Goal: Transaction & Acquisition: Purchase product/service

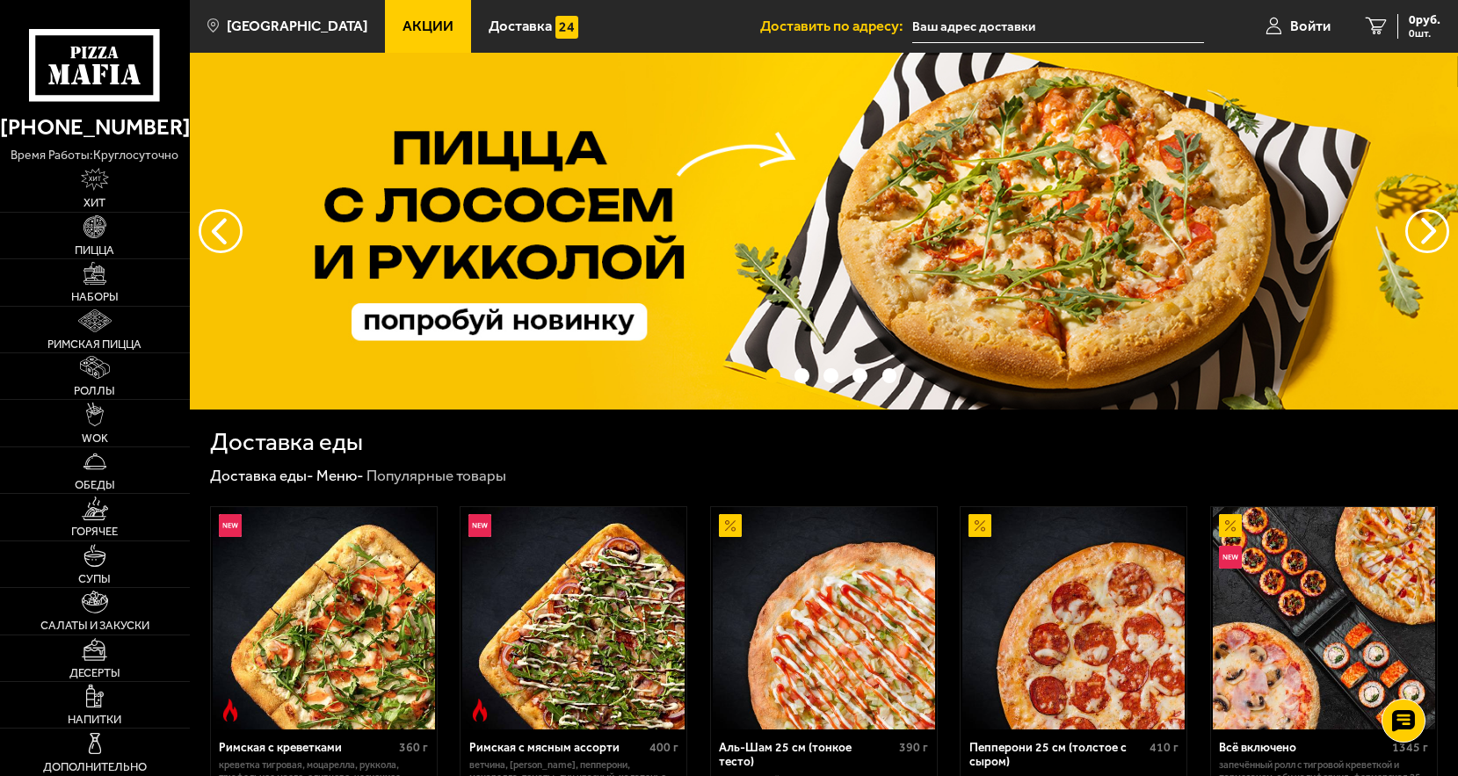
click at [407, 26] on span "Акции" at bounding box center [427, 26] width 51 height 15
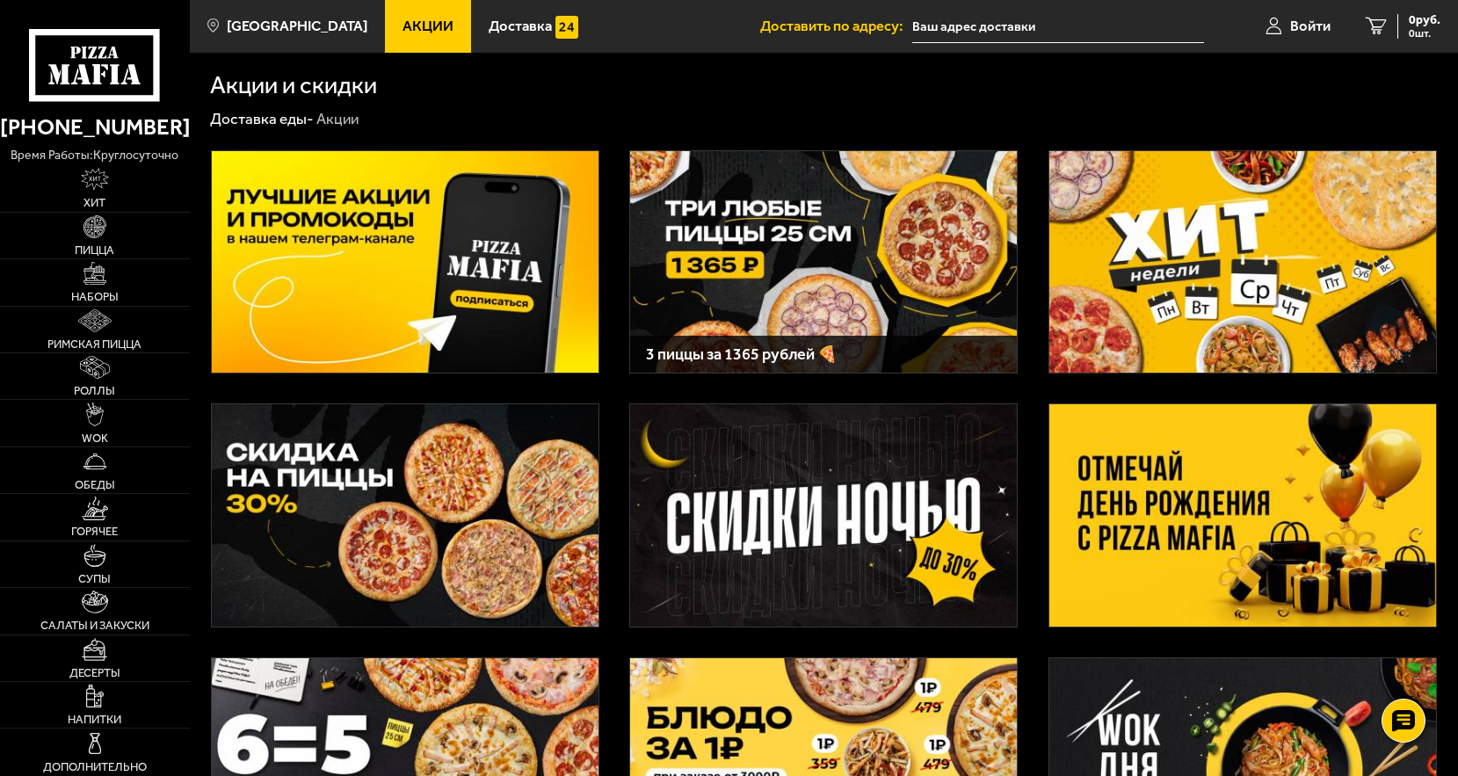
click at [826, 269] on img at bounding box center [823, 261] width 387 height 221
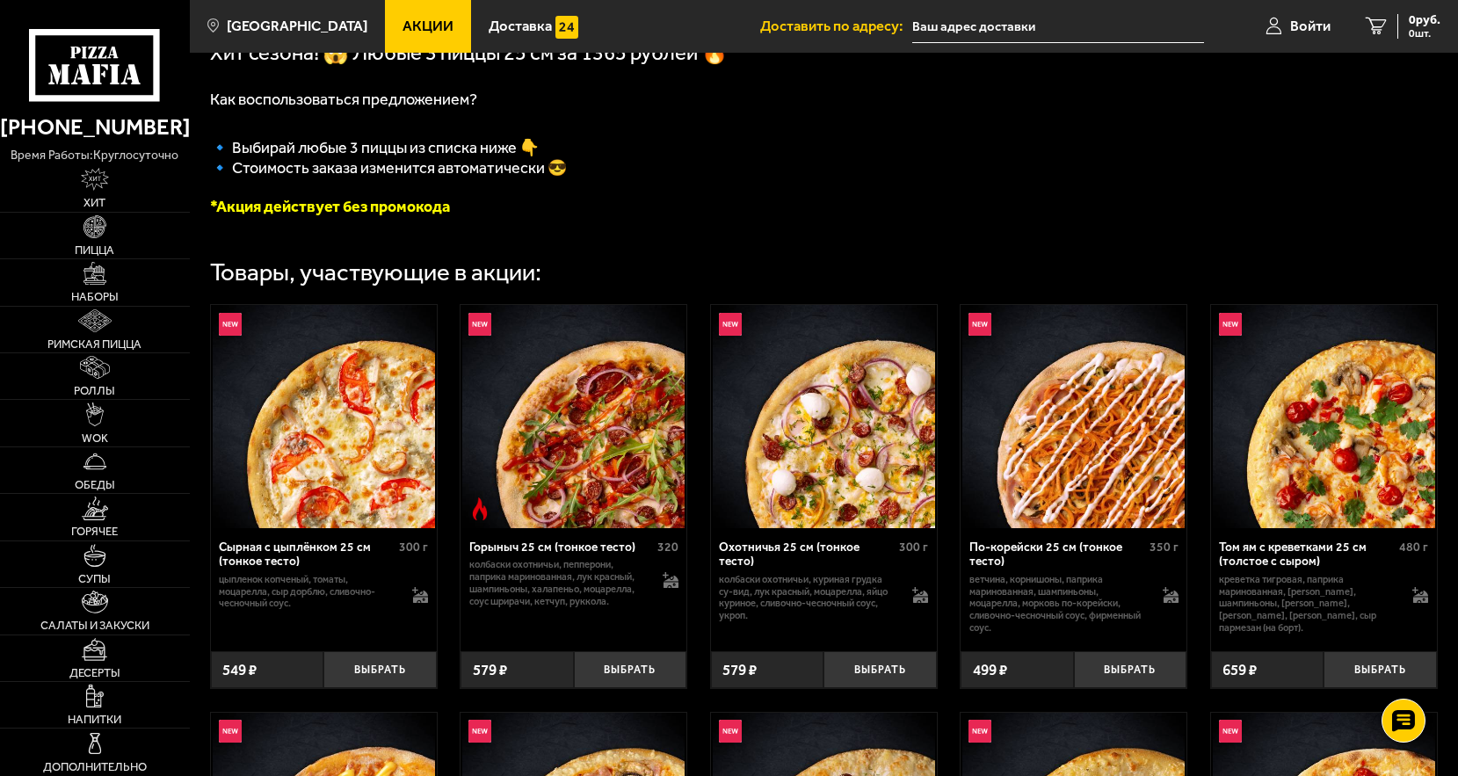
scroll to position [439, 0]
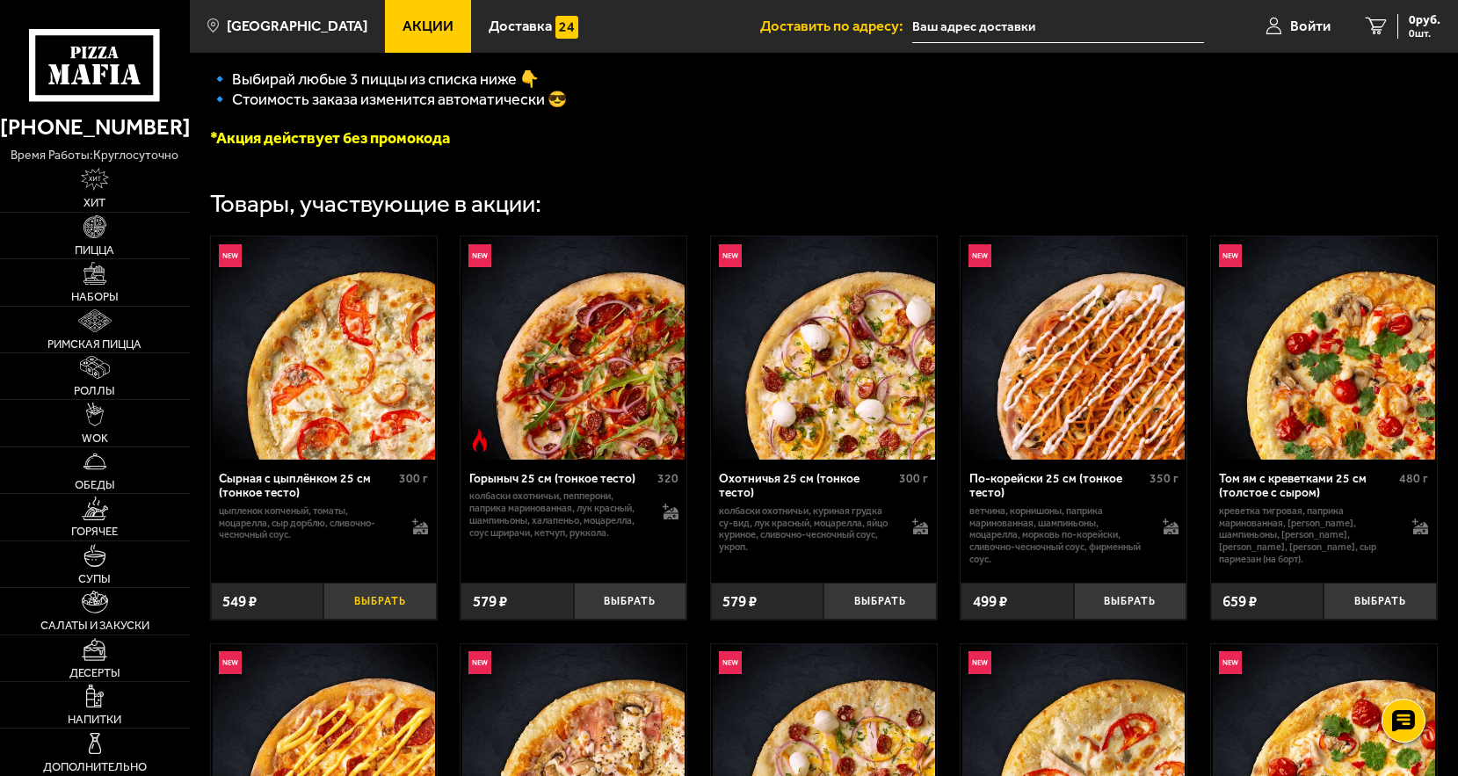
click at [401, 607] on button "Выбрать" at bounding box center [379, 601] width 112 height 37
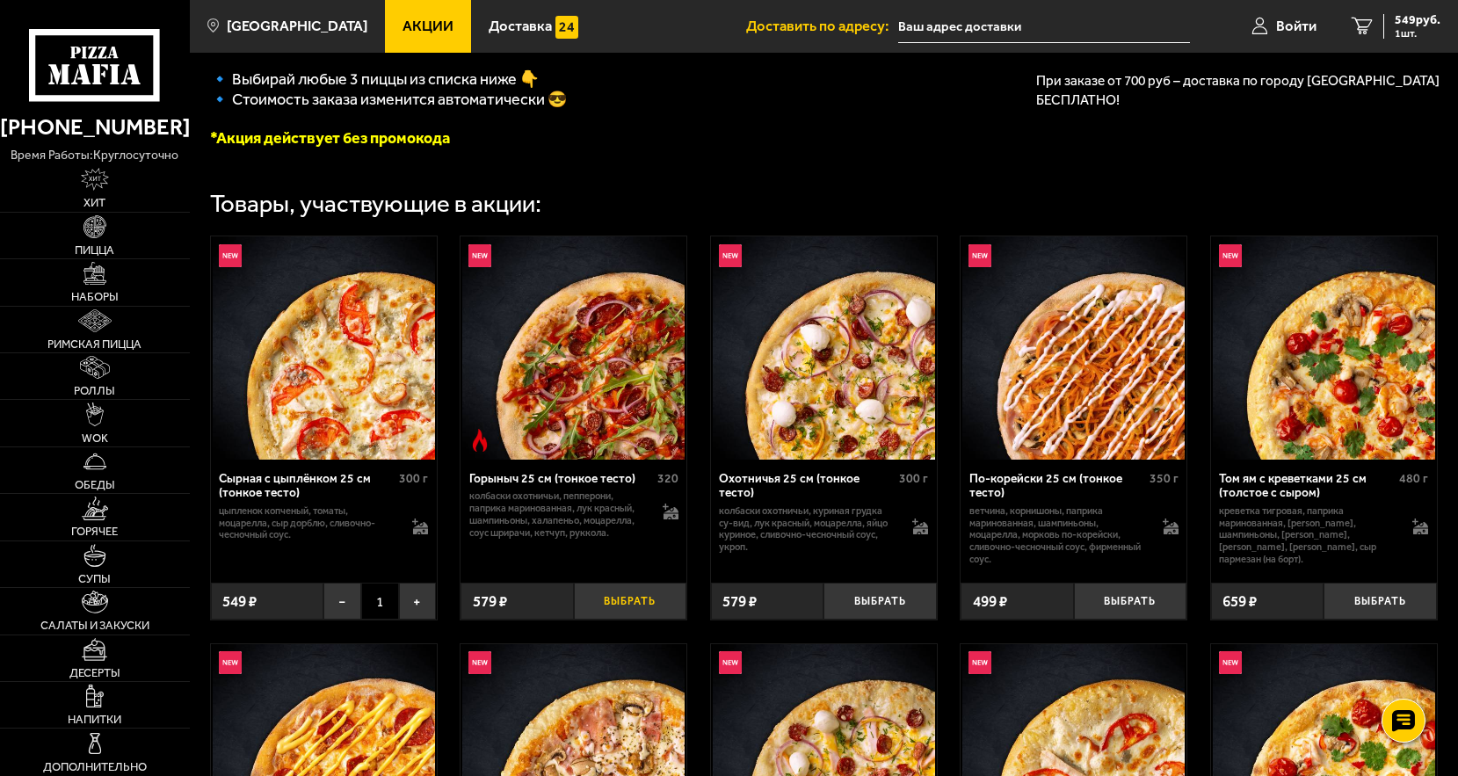
click at [628, 608] on button "Выбрать" at bounding box center [630, 601] width 112 height 37
click at [872, 600] on button "Выбрать" at bounding box center [879, 601] width 112 height 37
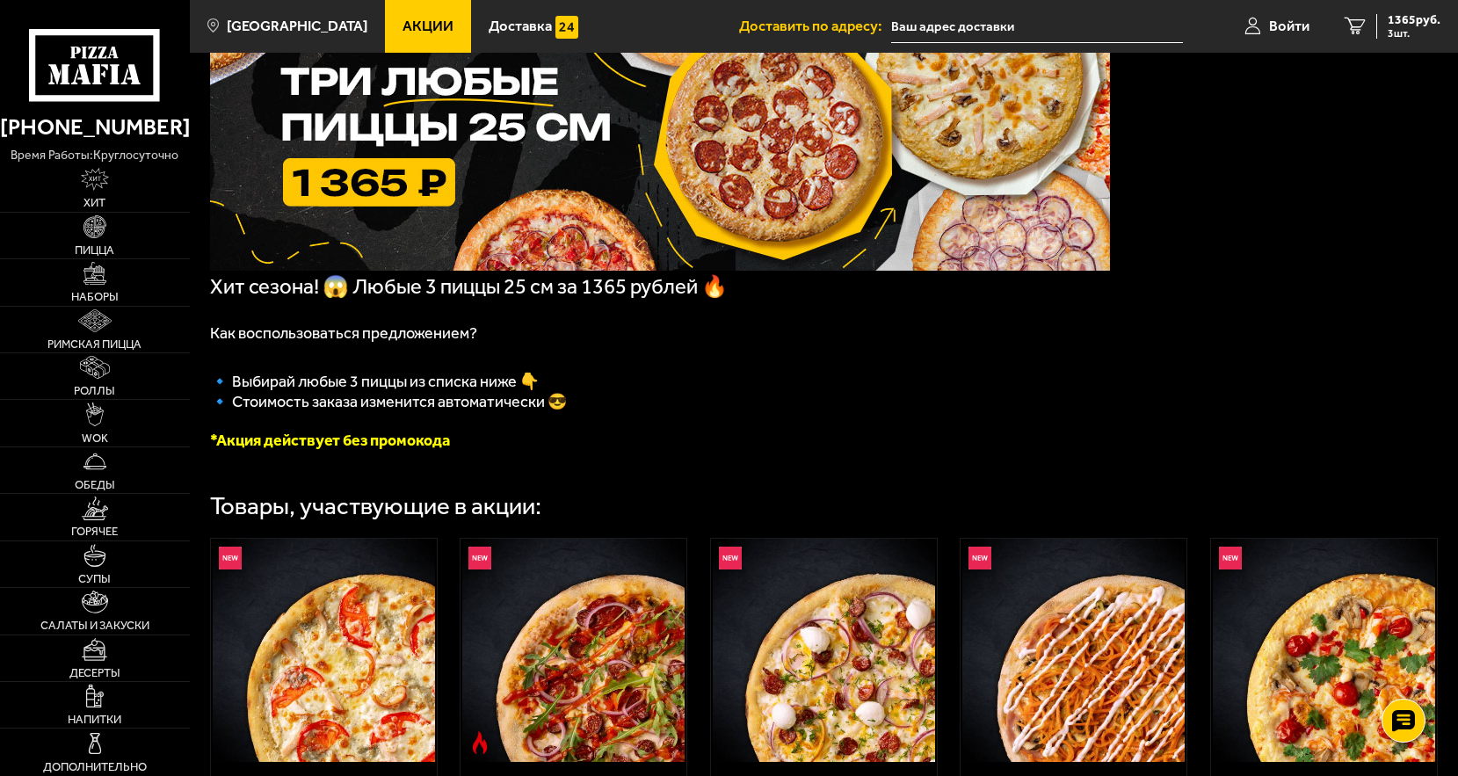
scroll to position [0, 0]
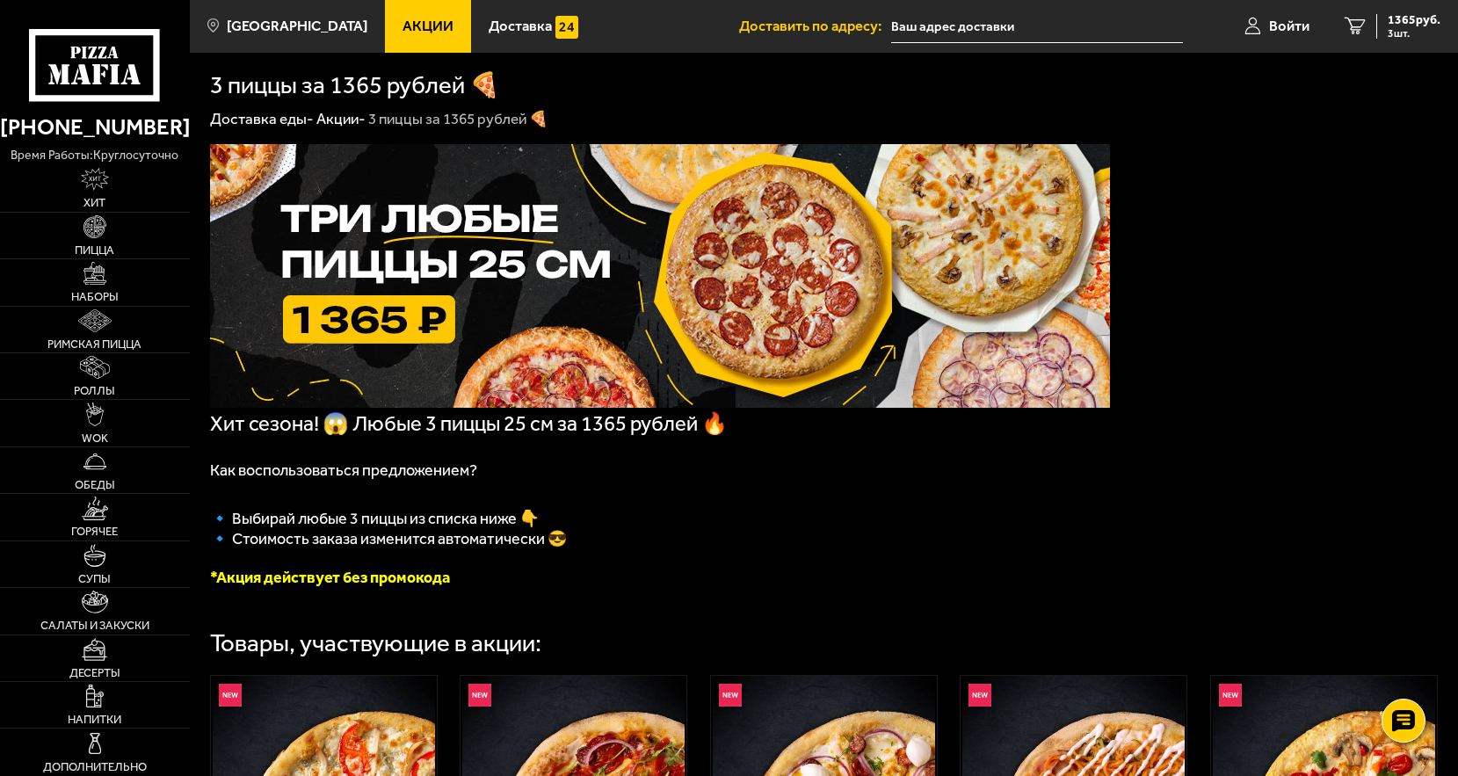
click at [412, 35] on link "Акции" at bounding box center [428, 26] width 86 height 53
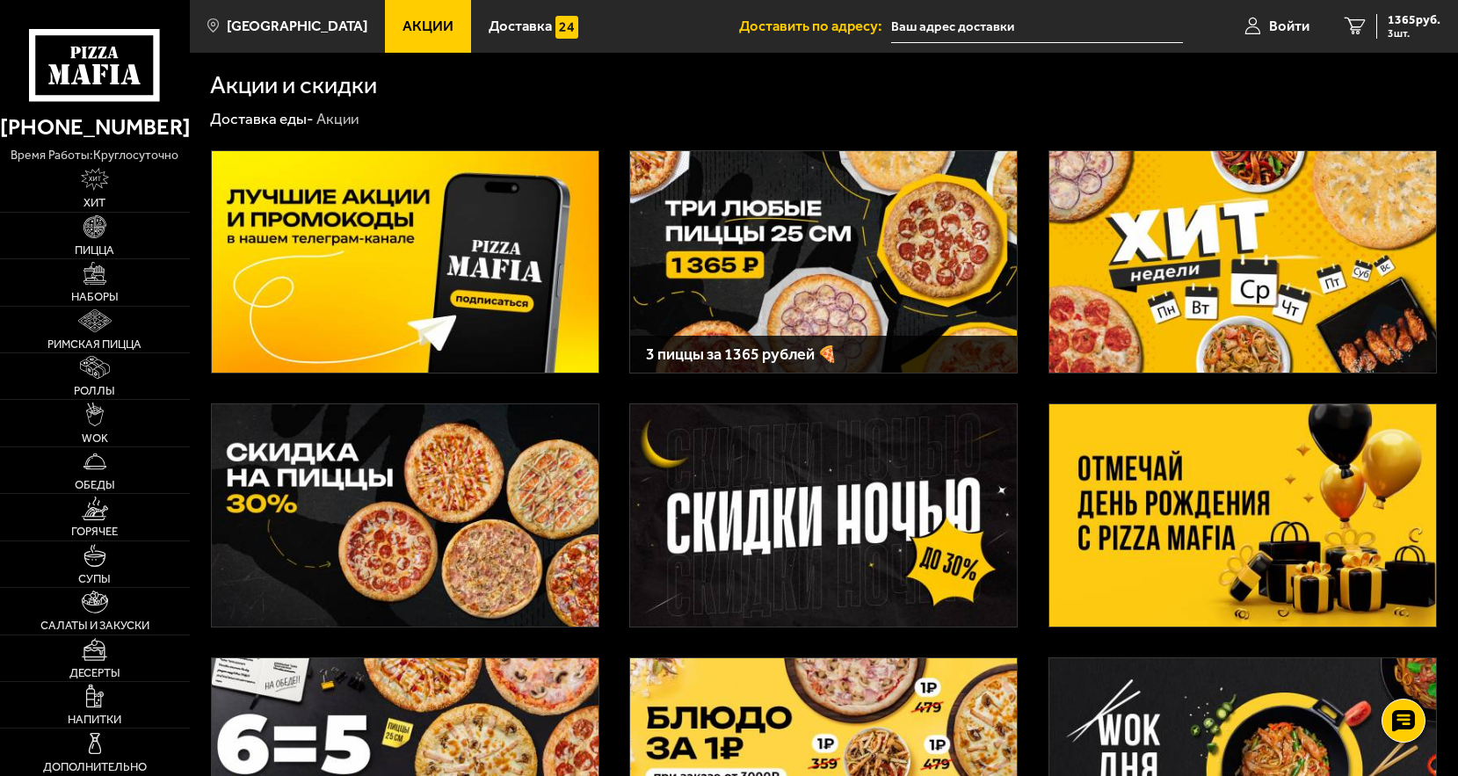
click at [1266, 323] on img at bounding box center [1242, 261] width 387 height 221
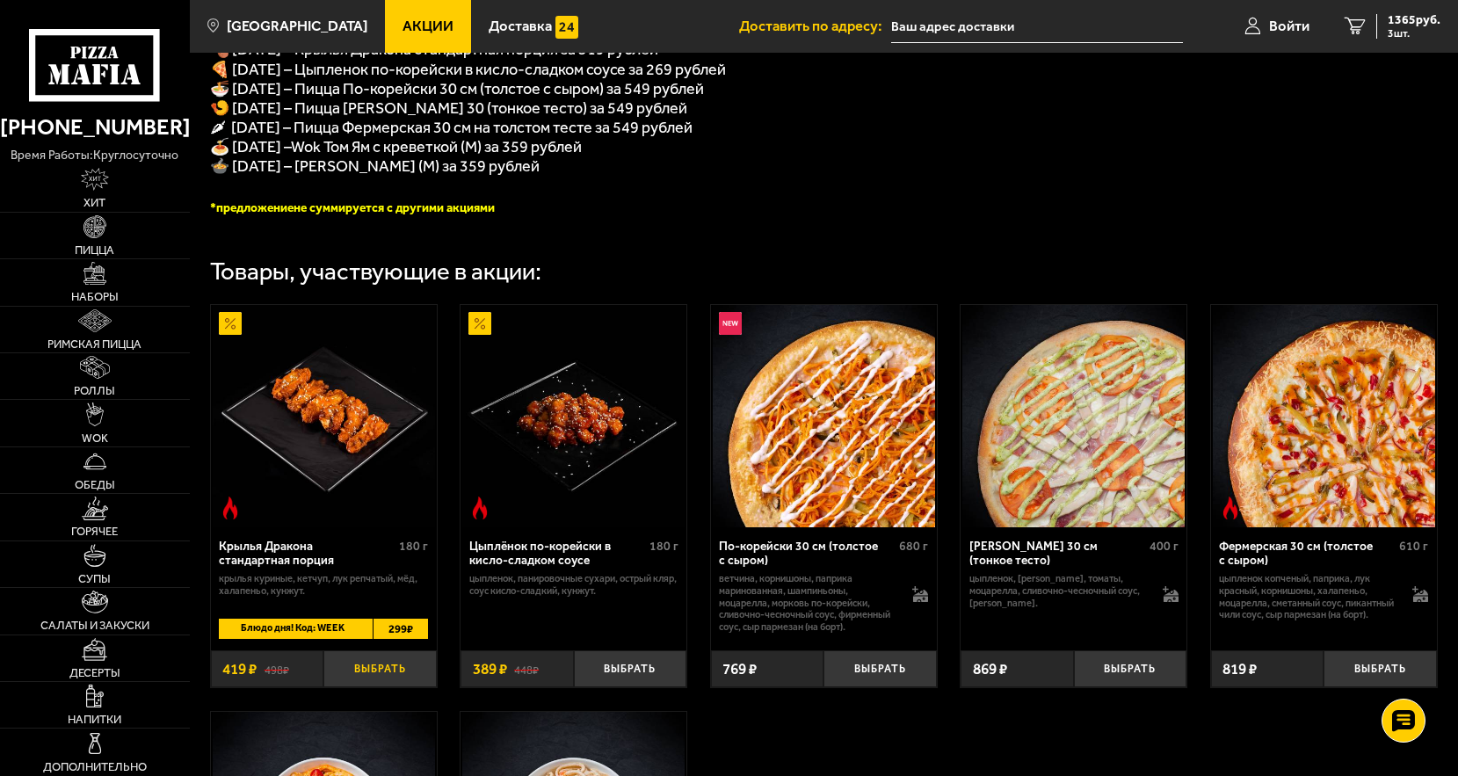
scroll to position [615, 0]
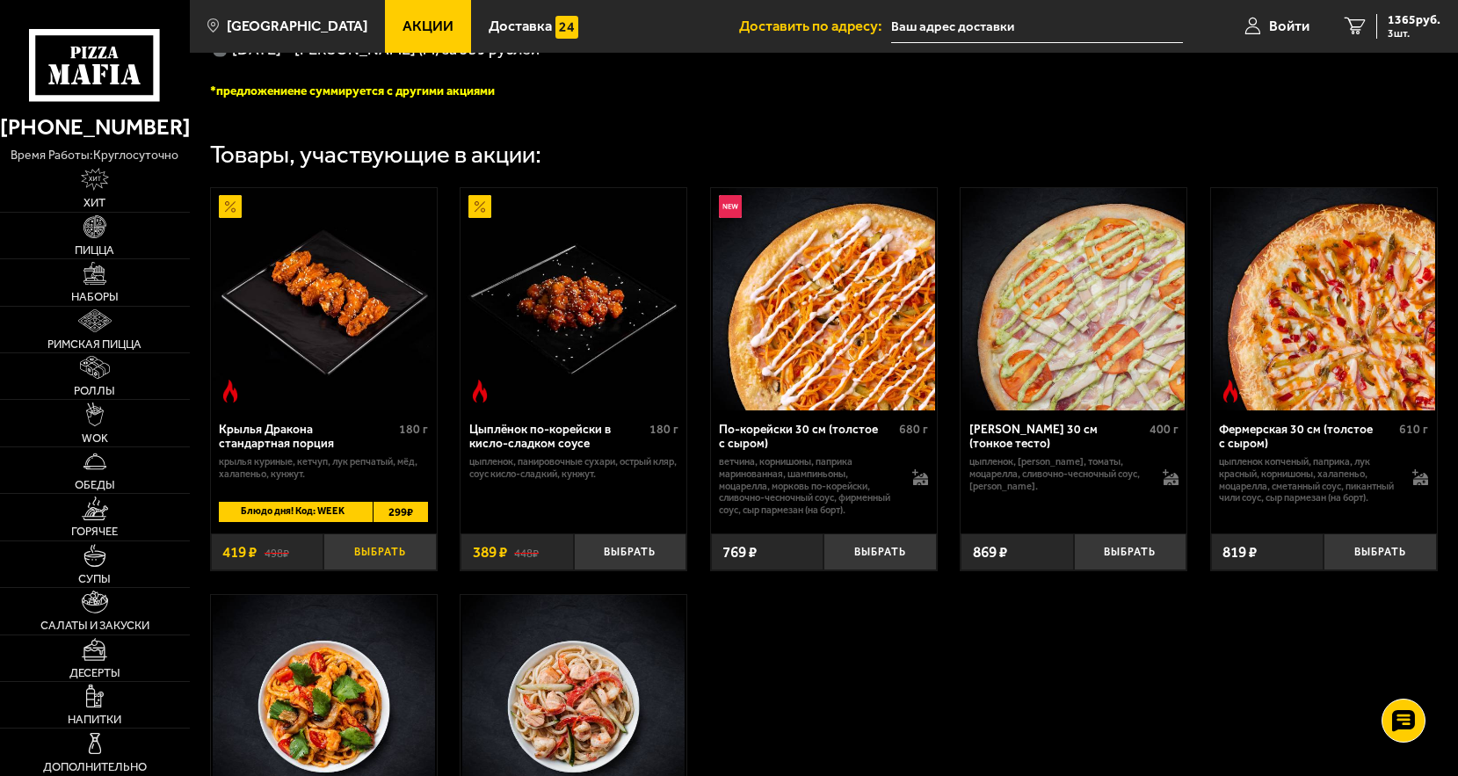
click at [395, 570] on button "Выбрать" at bounding box center [379, 551] width 112 height 37
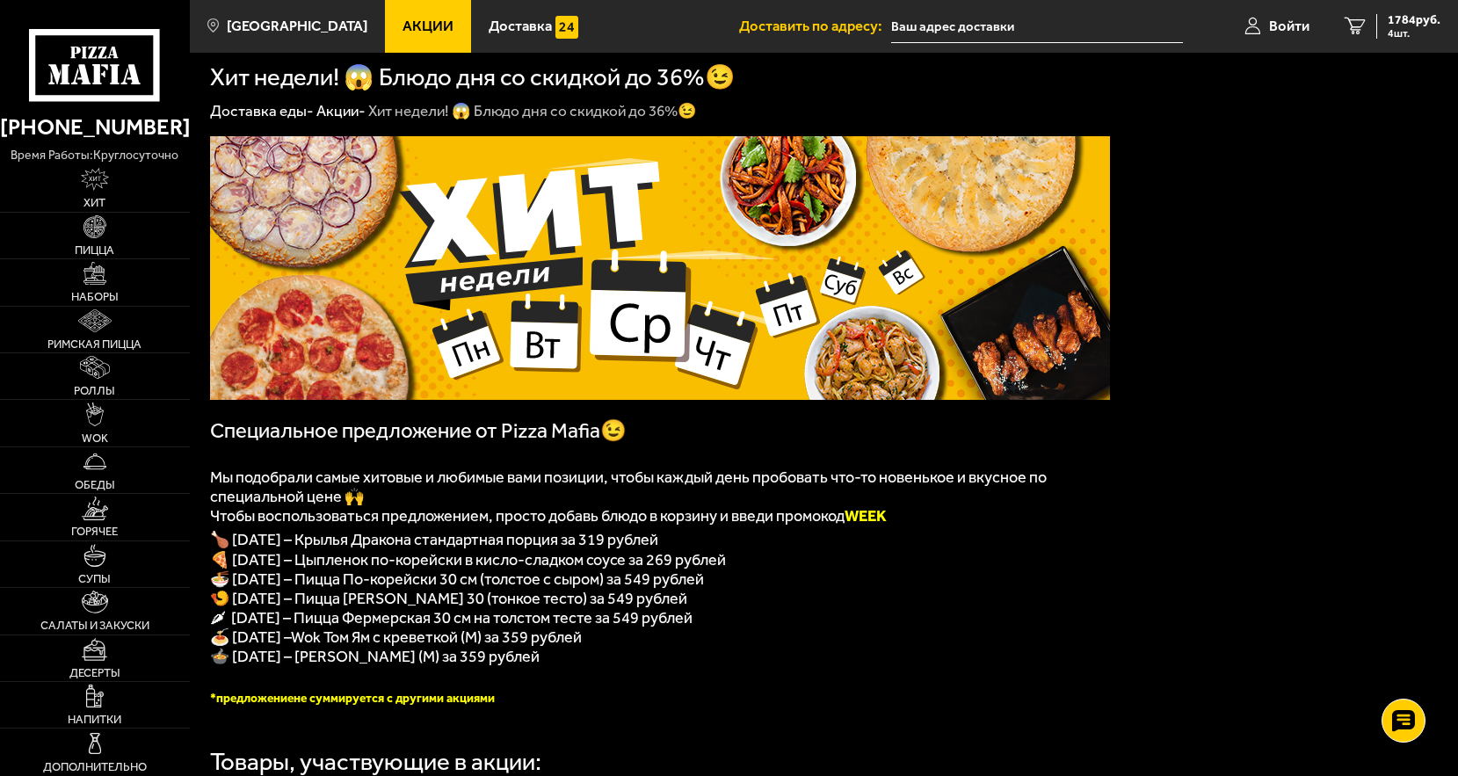
scroll to position [0, 0]
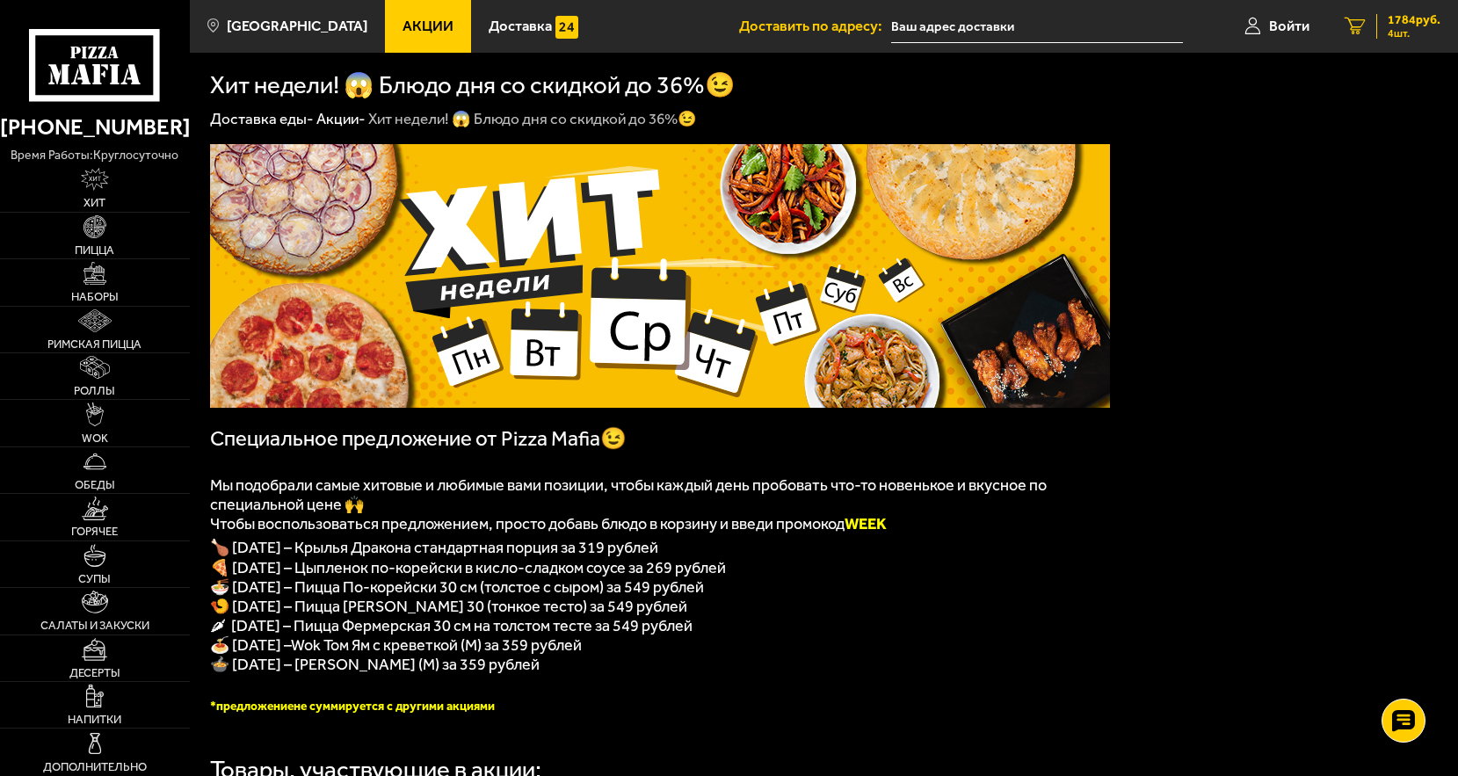
click at [1418, 28] on span "4 шт." at bounding box center [1414, 33] width 53 height 11
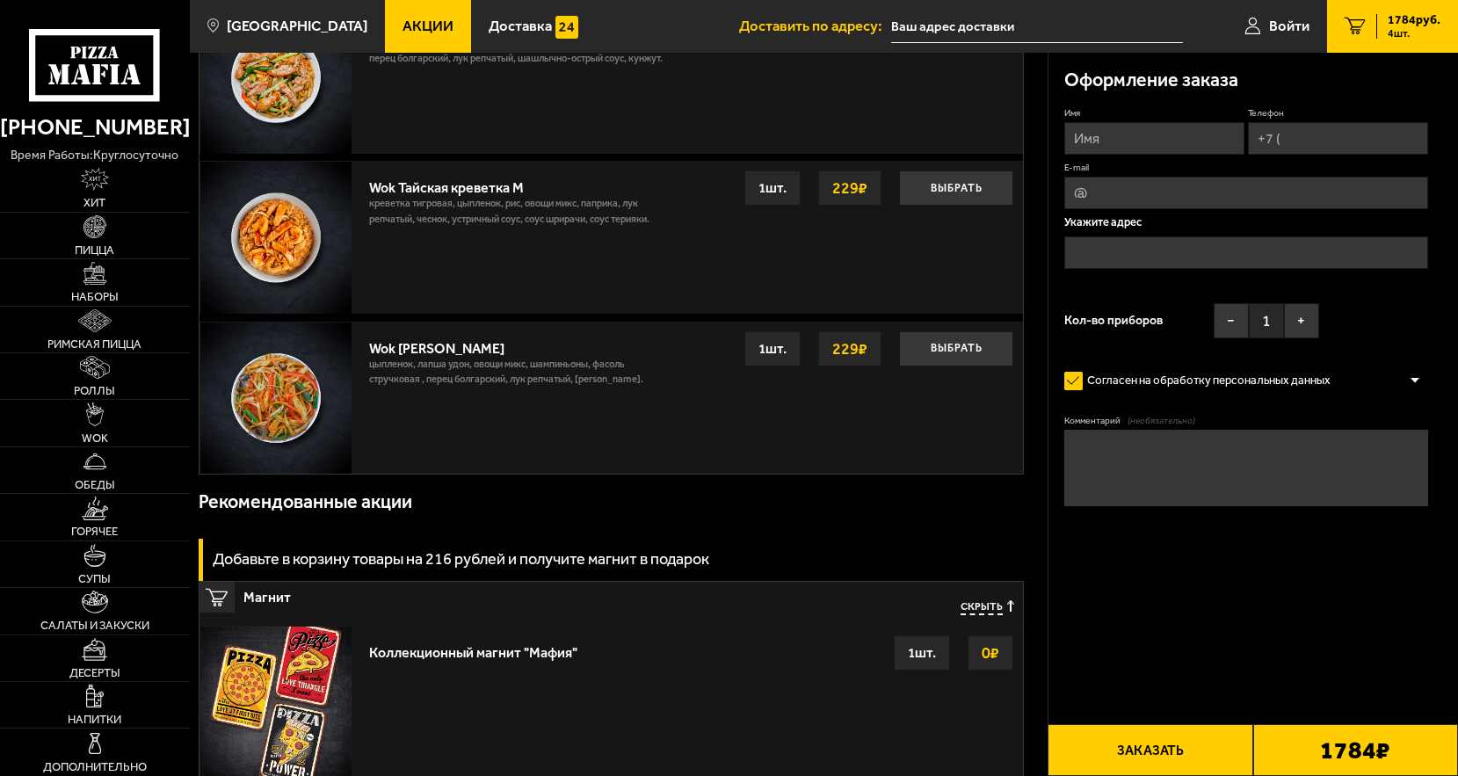
scroll to position [1919, 0]
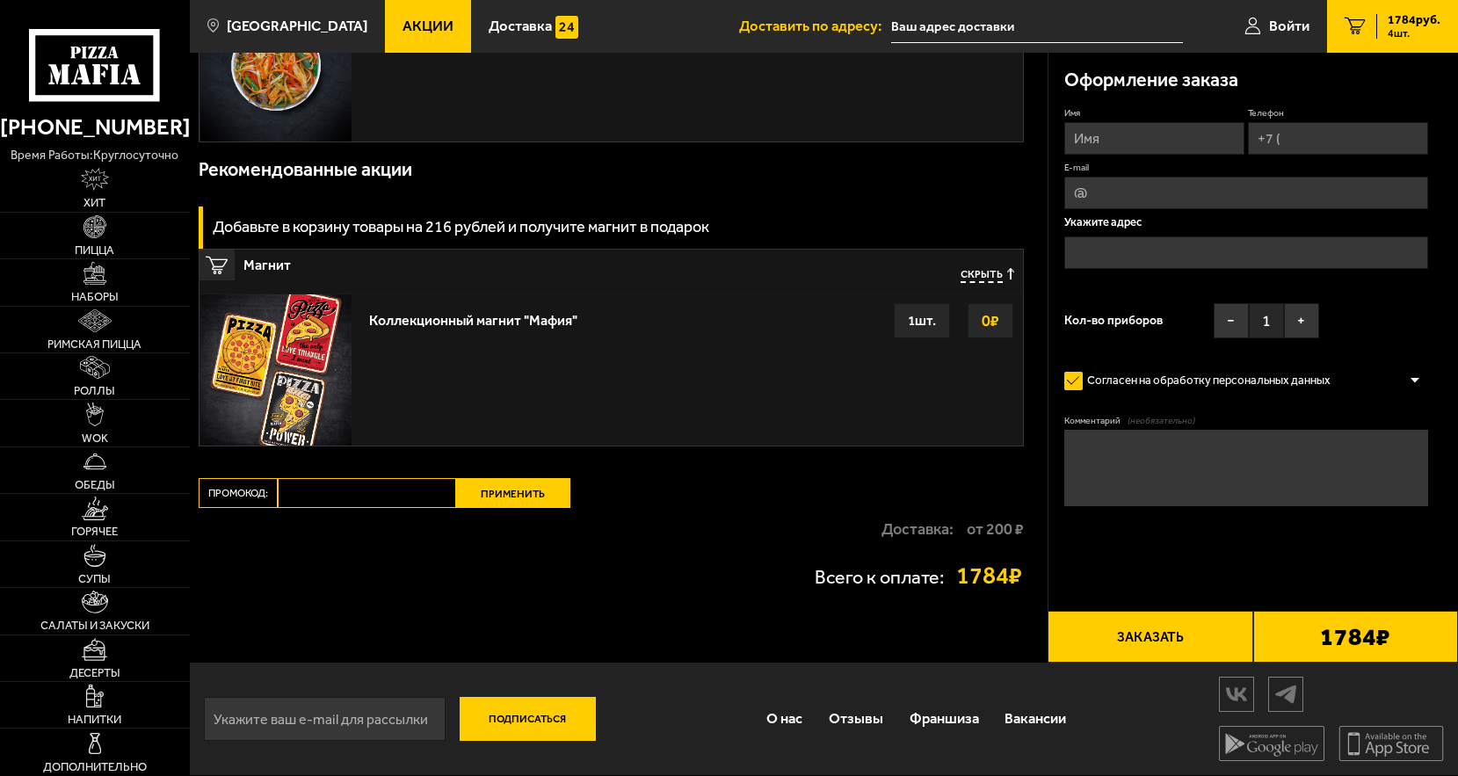
click at [365, 490] on input "Промокод:" at bounding box center [367, 493] width 178 height 30
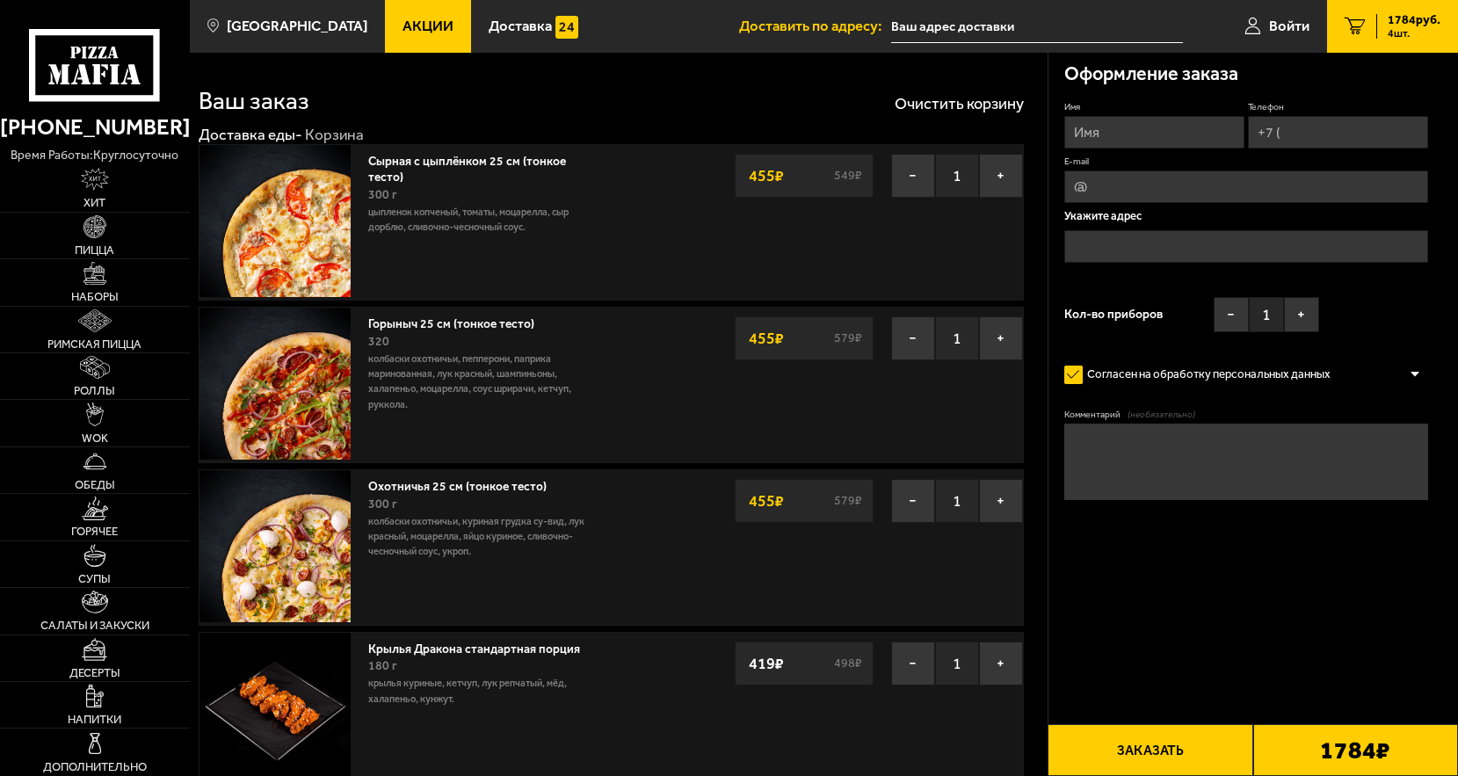
scroll to position [0, 0]
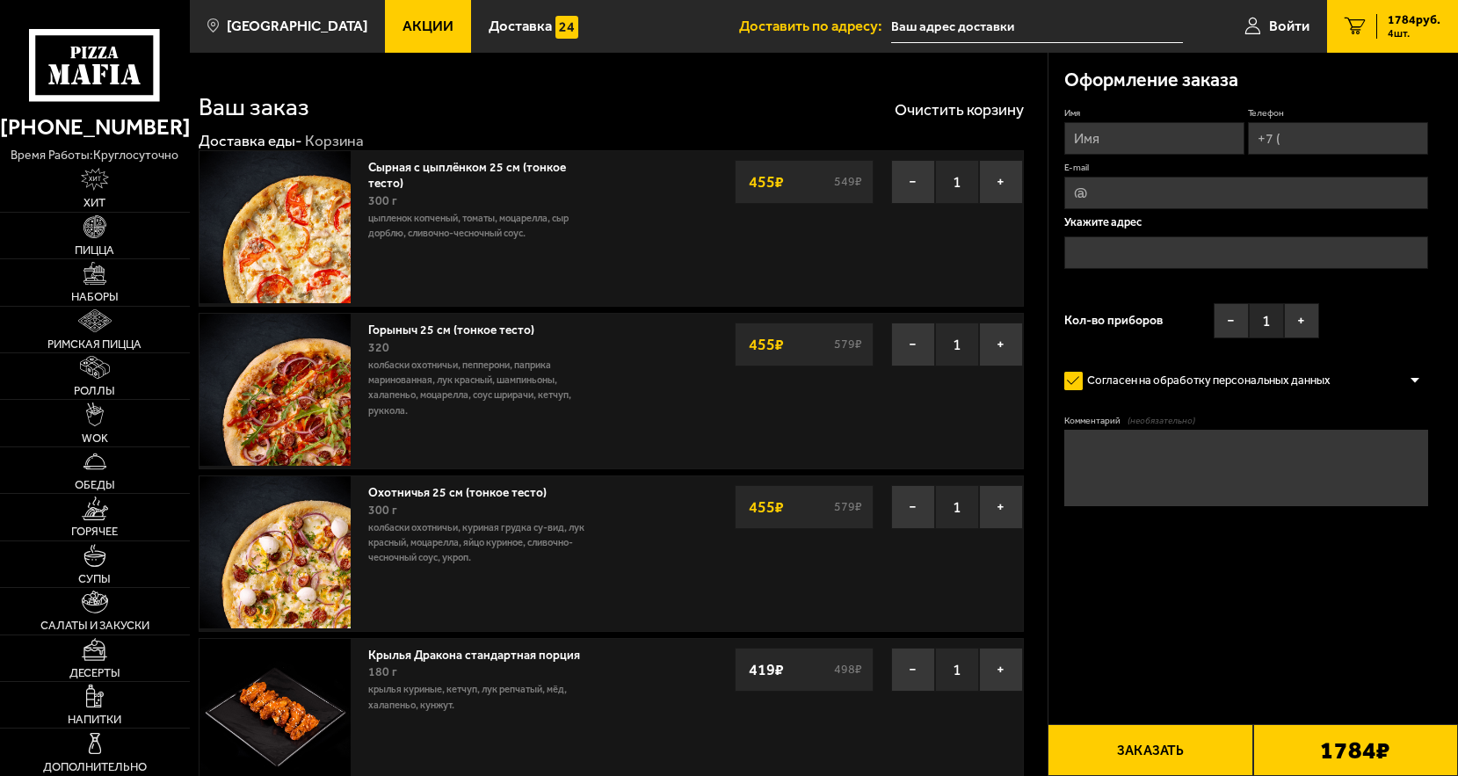
click at [407, 39] on link "Акции" at bounding box center [428, 26] width 86 height 53
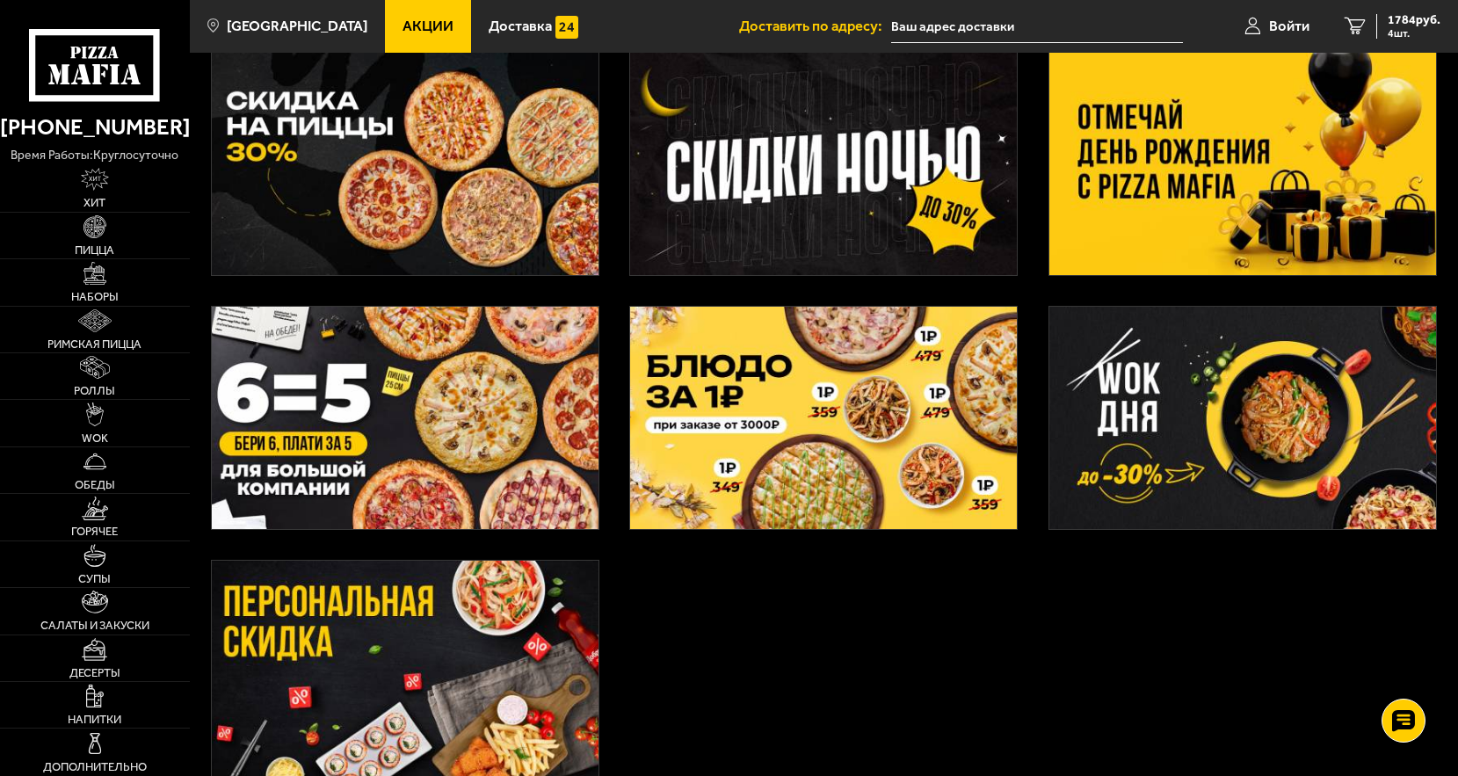
click at [826, 410] on img at bounding box center [823, 417] width 387 height 221
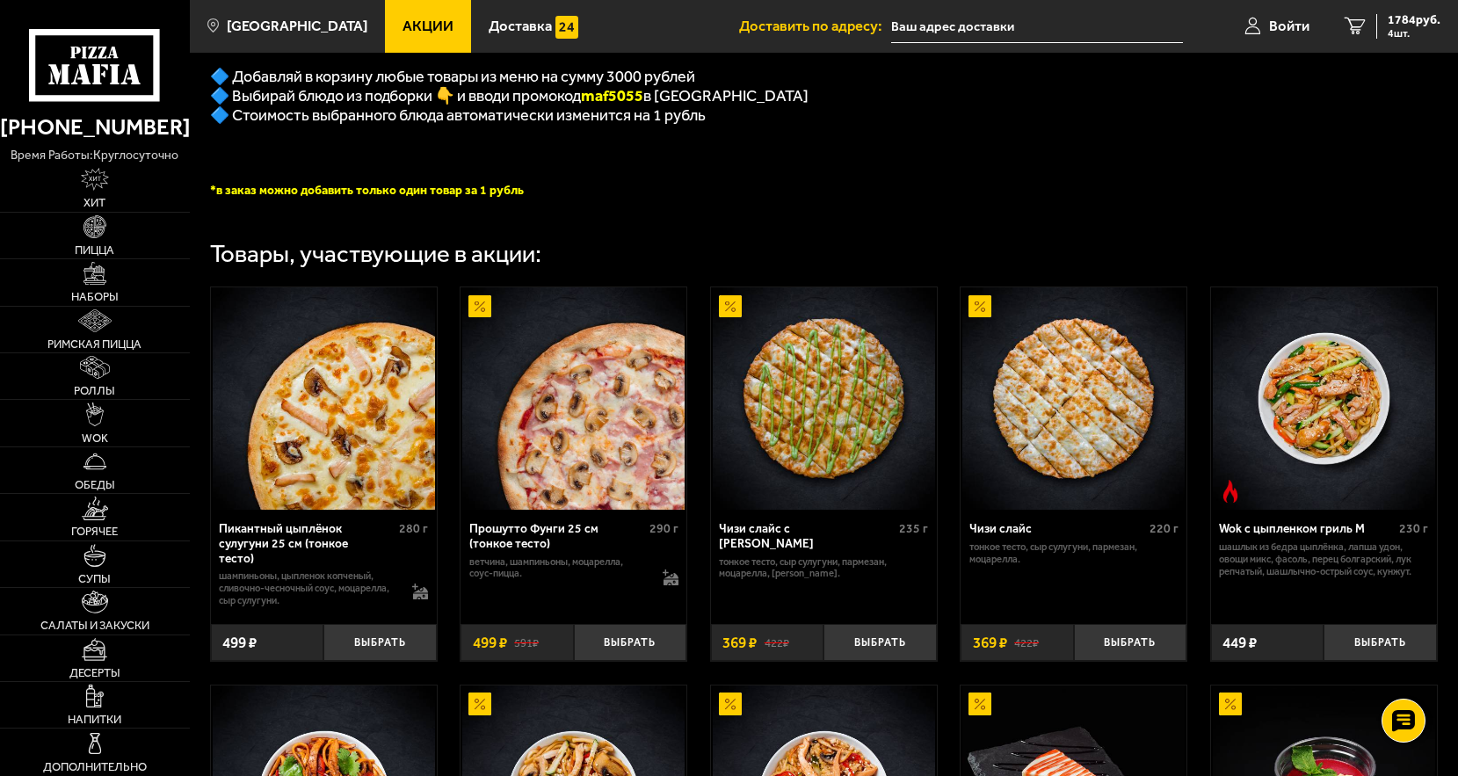
scroll to position [615, 0]
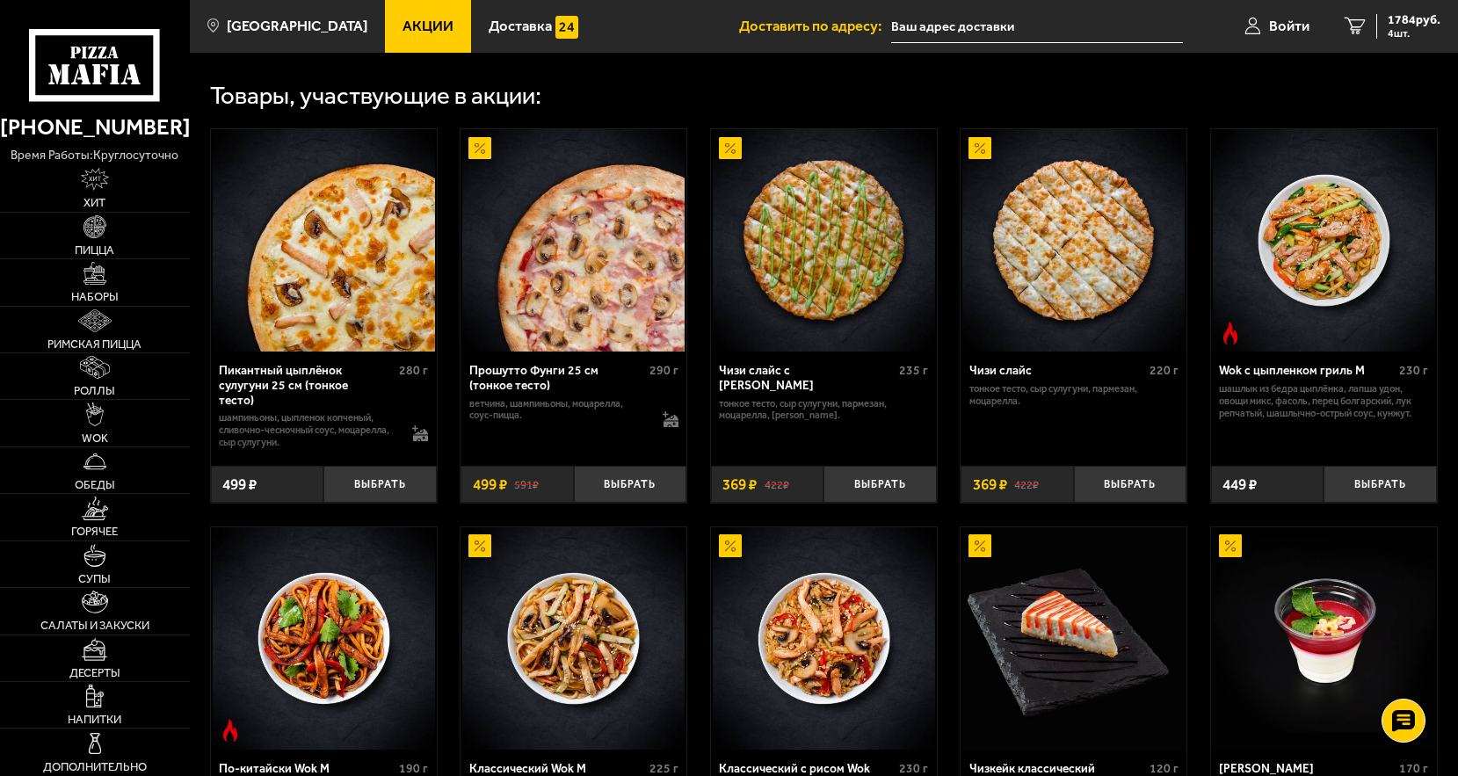
click at [782, 292] on img at bounding box center [824, 240] width 222 height 222
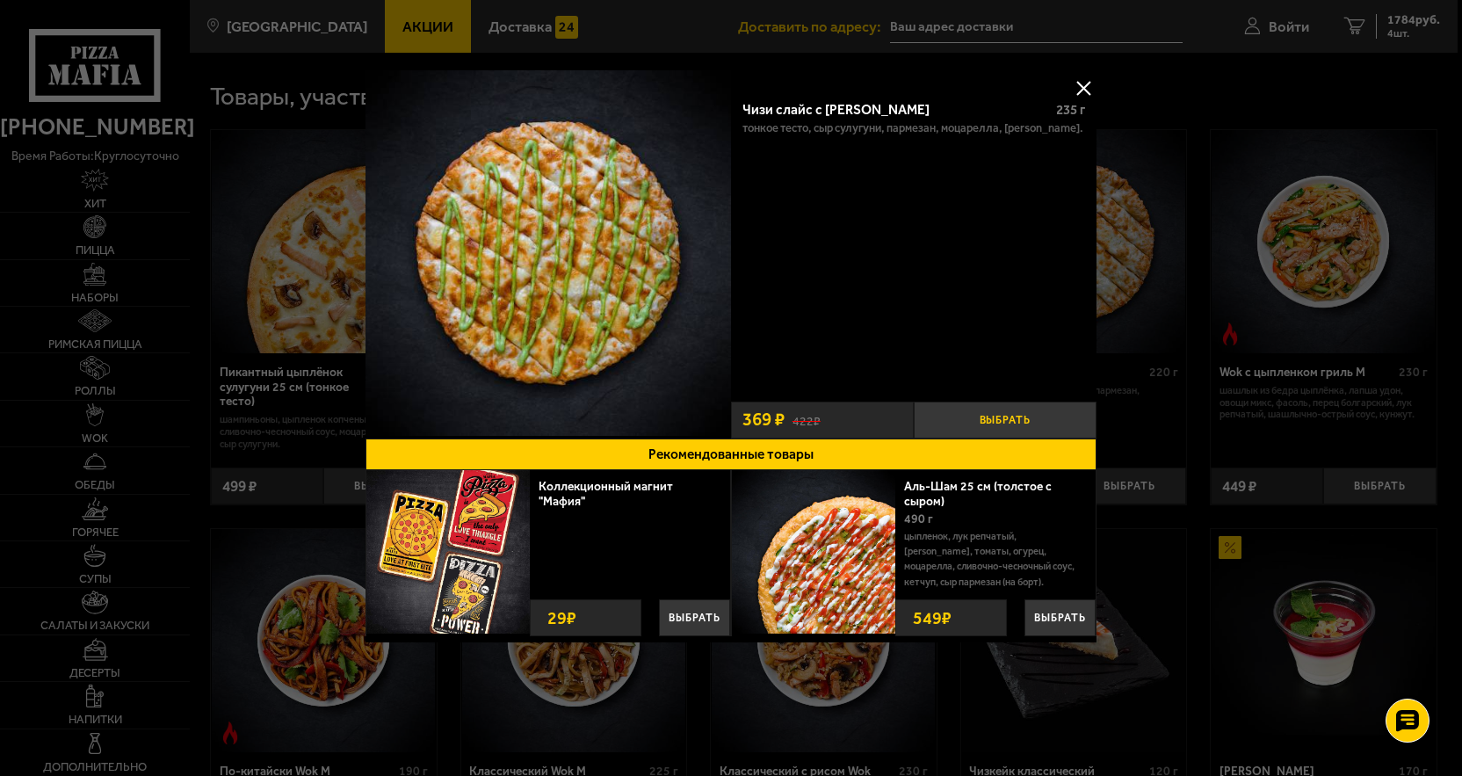
click at [1024, 418] on button "Выбрать" at bounding box center [1005, 420] width 183 height 37
click at [1080, 89] on button at bounding box center [1083, 88] width 26 height 26
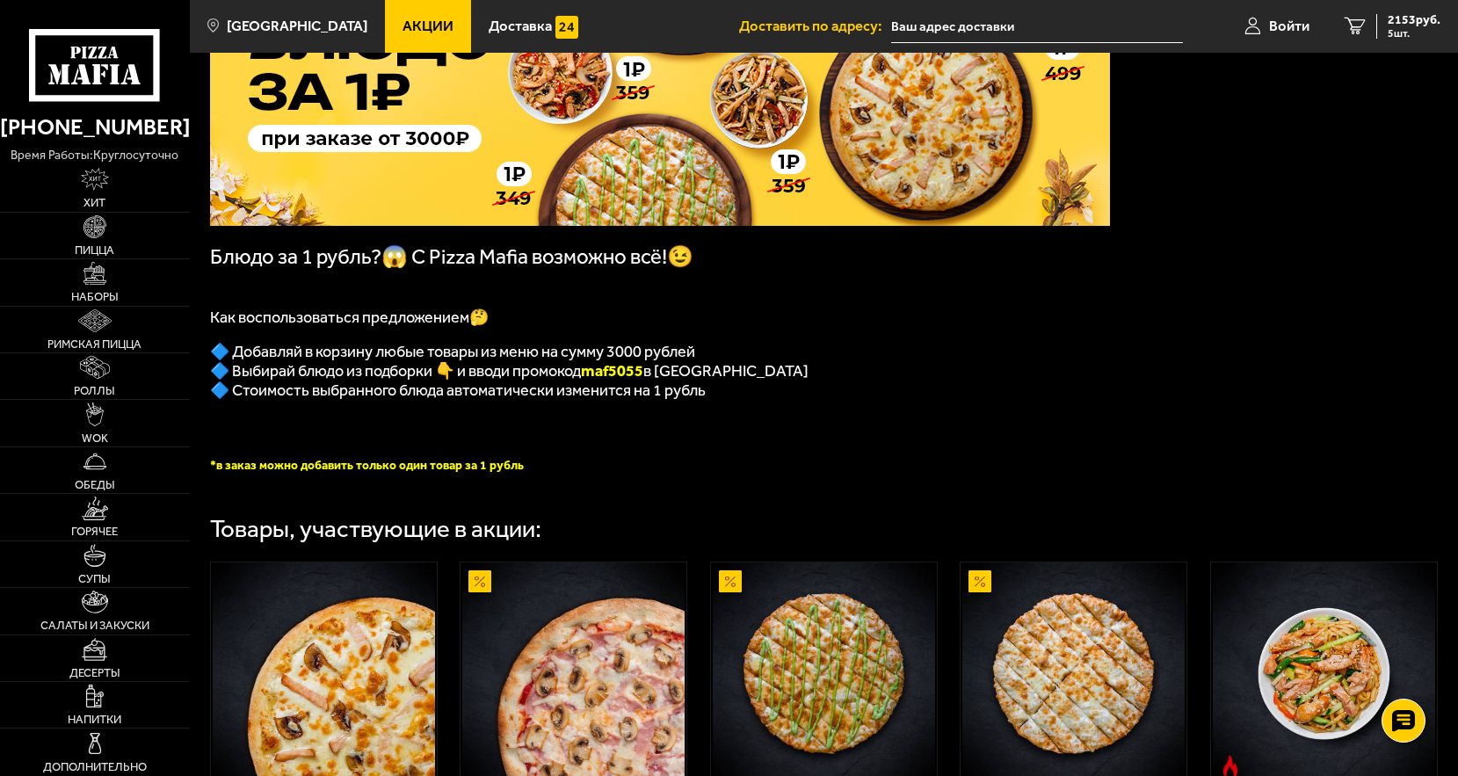
scroll to position [176, 0]
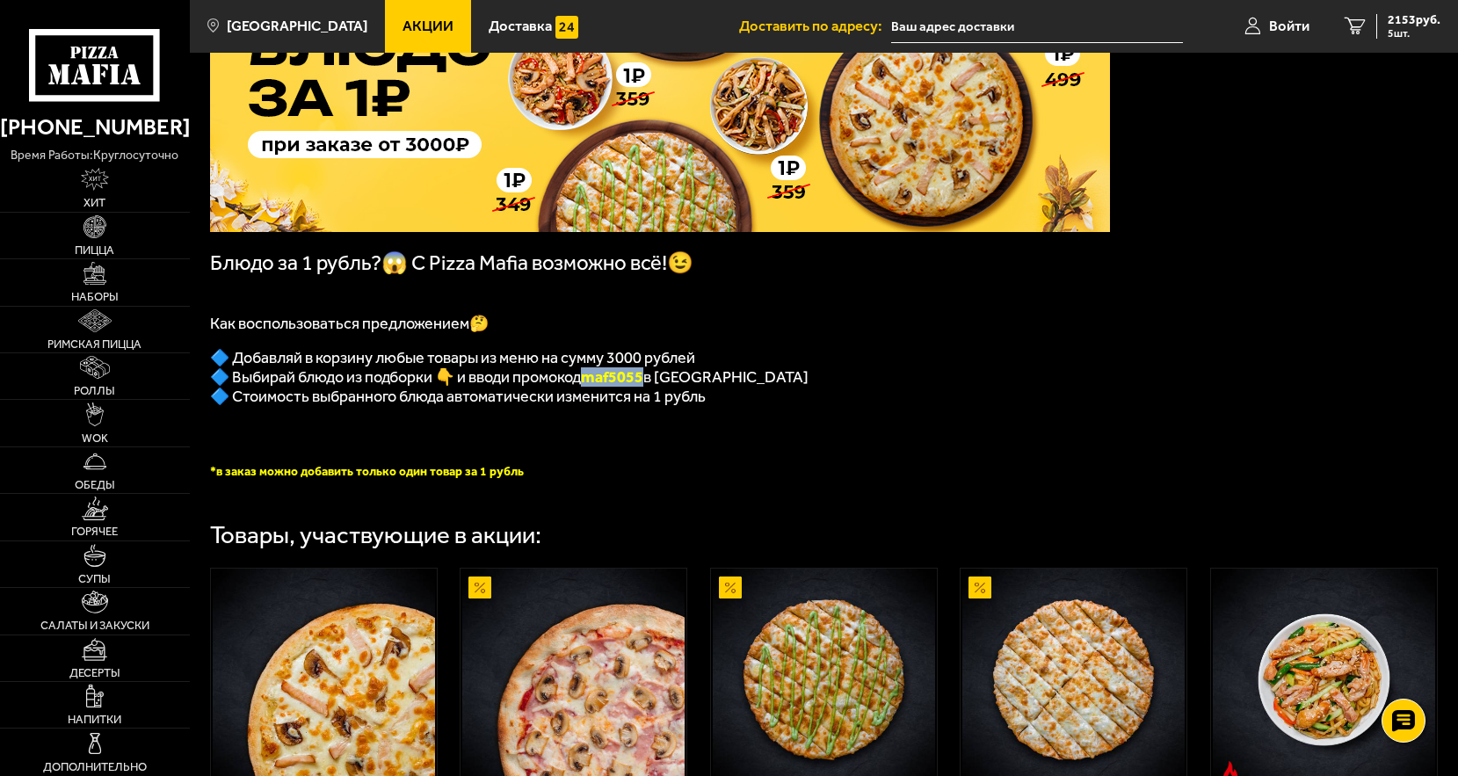
drag, startPoint x: 590, startPoint y: 389, endPoint x: 655, endPoint y: 386, distance: 65.1
click at [655, 386] on span "🔷 Выбирай блюдо из подборки 👇 и вводи промокод maf5055 в корзине" at bounding box center [509, 376] width 598 height 19
copy span "🔷 Выбирай блюдо из подборки 👇 и вводи промокод maf5055"
click at [1407, 28] on span "5 шт." at bounding box center [1414, 33] width 53 height 11
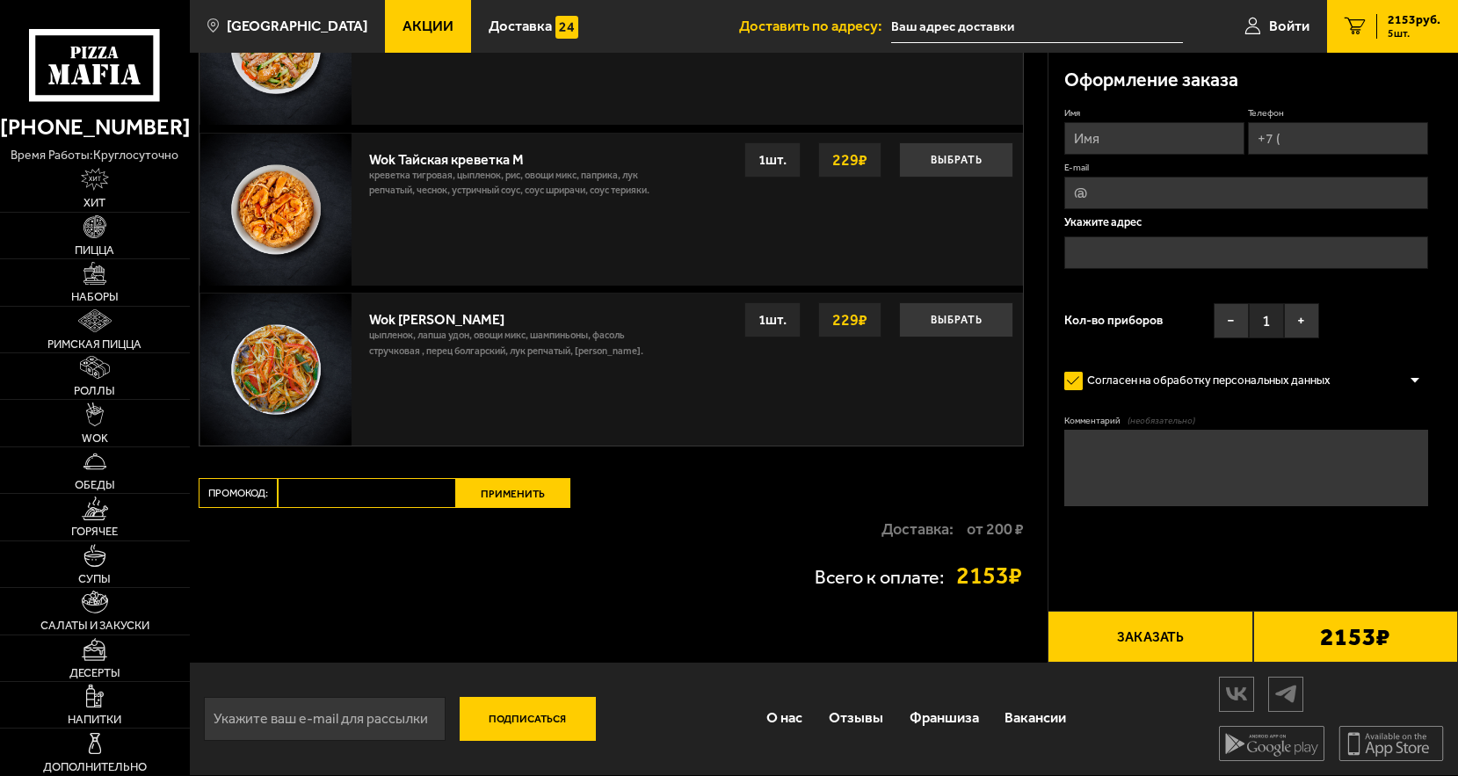
scroll to position [1941, 0]
click at [360, 503] on input "Промокод:" at bounding box center [367, 493] width 178 height 30
paste input "maf5055"
type input "maf5055"
click at [500, 504] on button "Применить" at bounding box center [513, 493] width 114 height 30
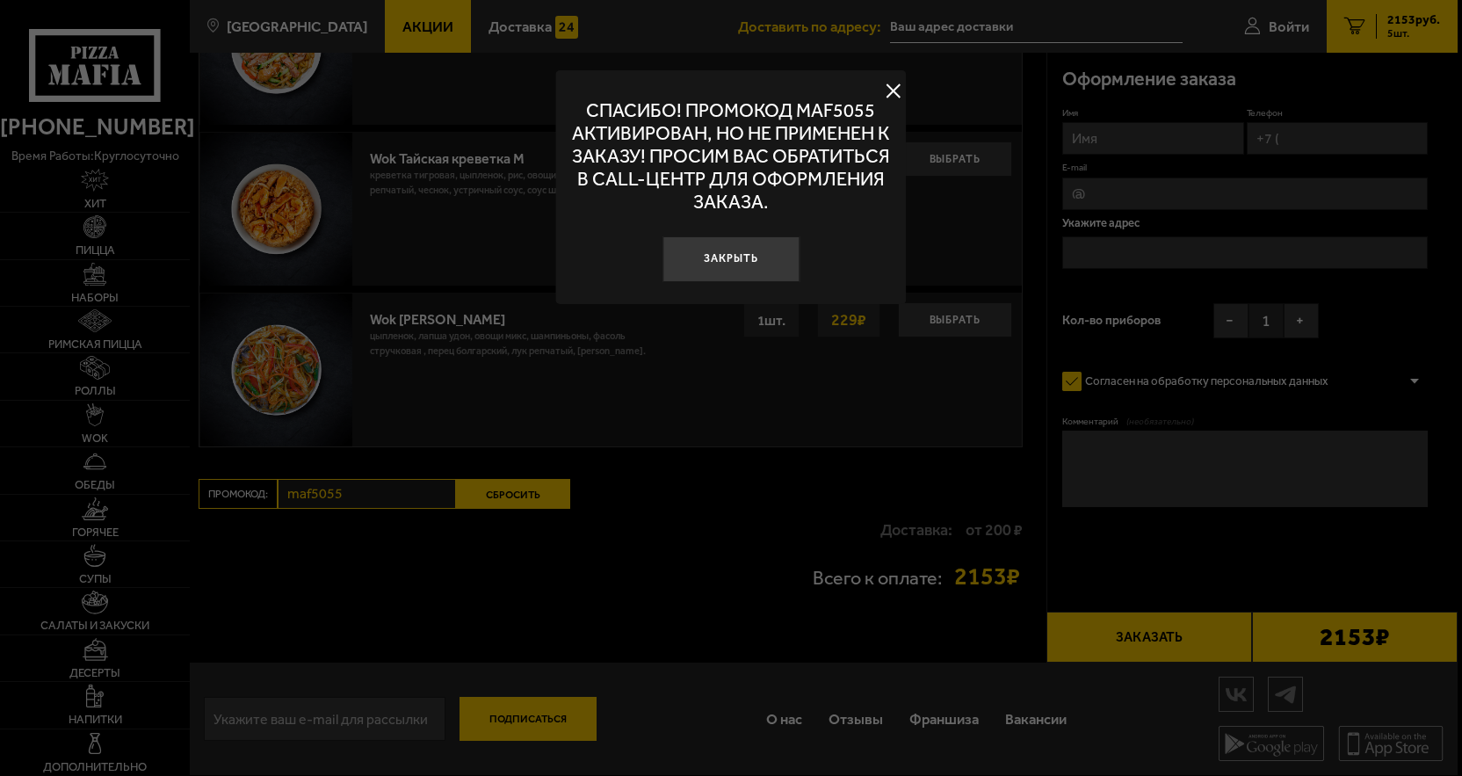
click at [527, 492] on div at bounding box center [731, 388] width 1462 height 776
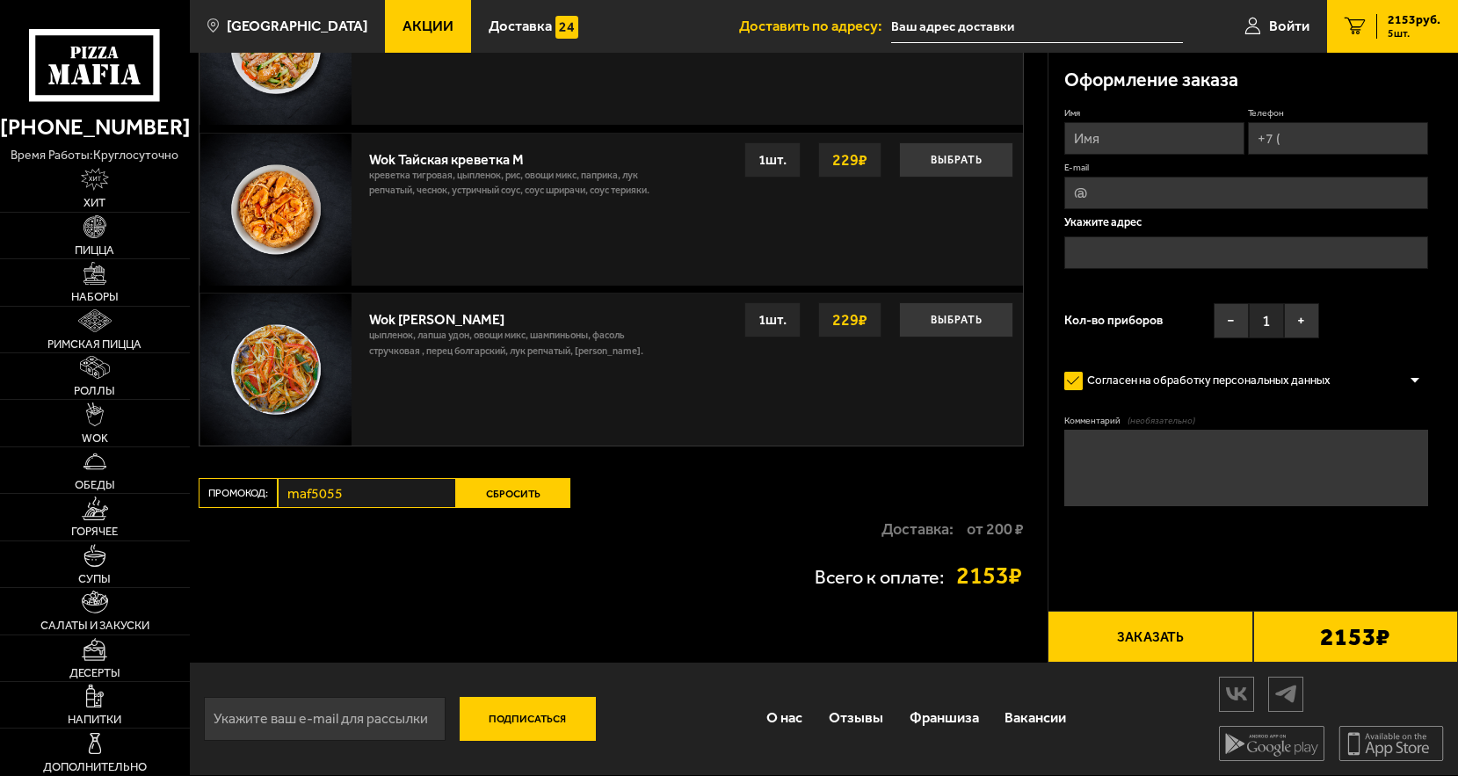
click at [526, 491] on button "Сбросить" at bounding box center [513, 493] width 114 height 30
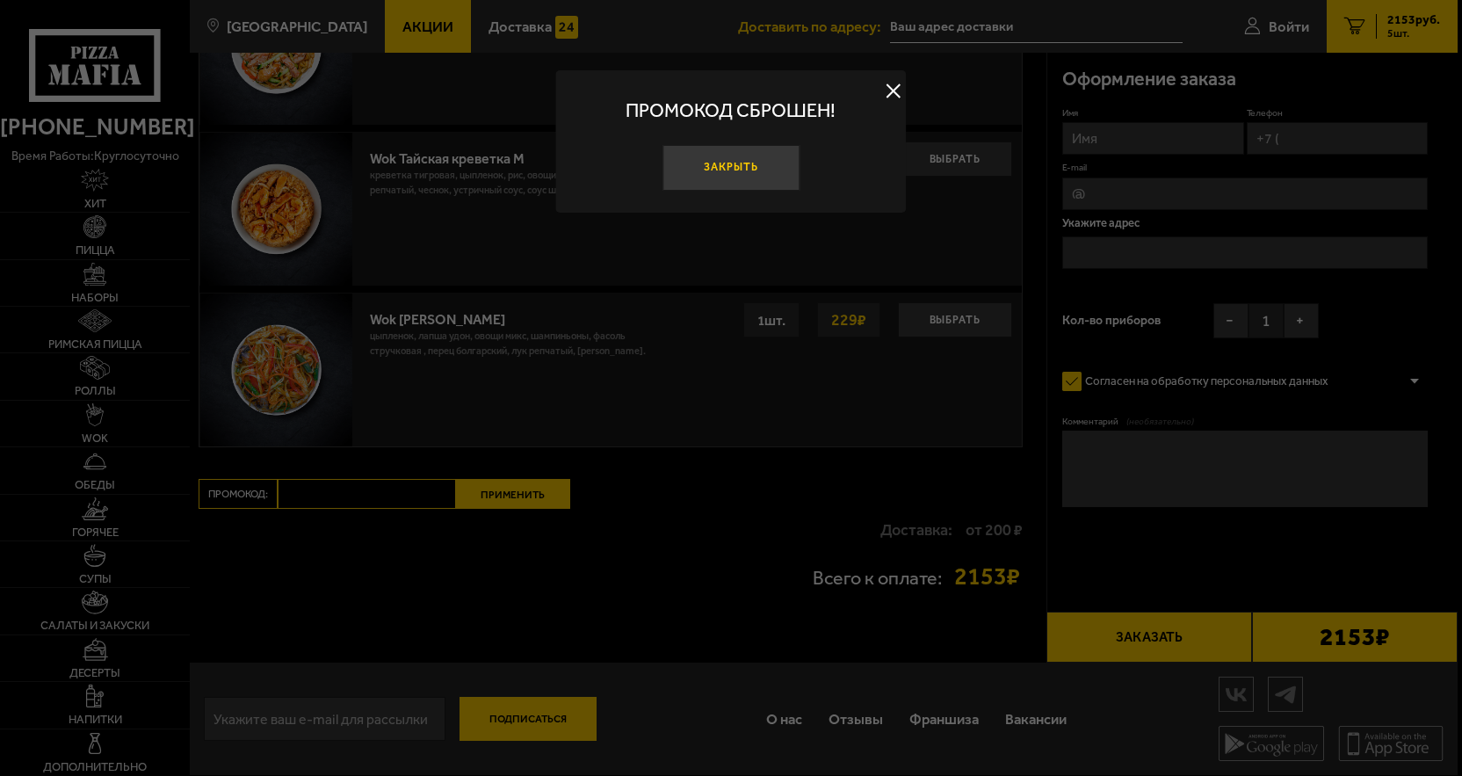
click at [737, 172] on button "Закрыть" at bounding box center [731, 168] width 137 height 46
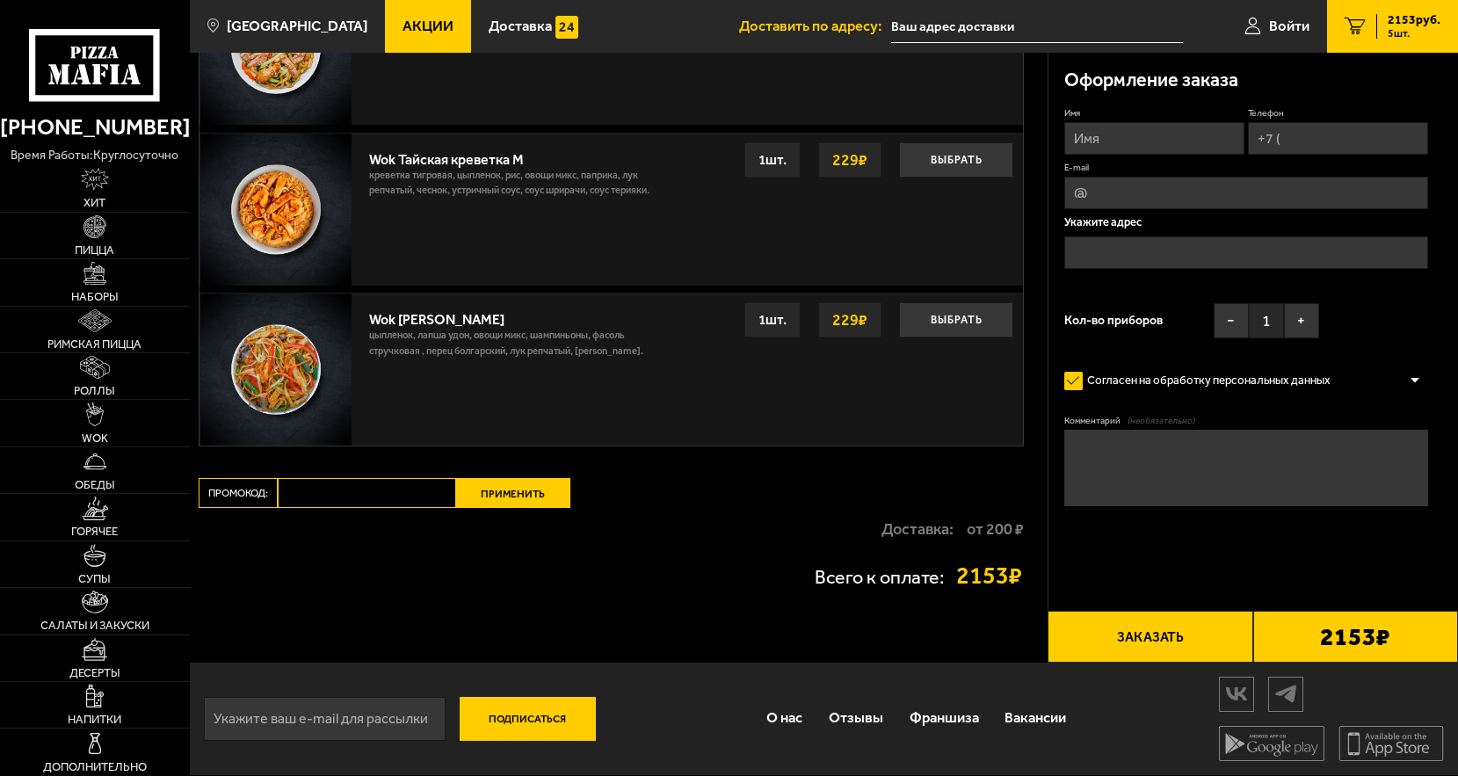
click at [386, 497] on input "Промокод:" at bounding box center [367, 493] width 178 height 30
paste input "maf5055"
type input "maf5055"
click at [502, 503] on button "Применить" at bounding box center [513, 493] width 114 height 30
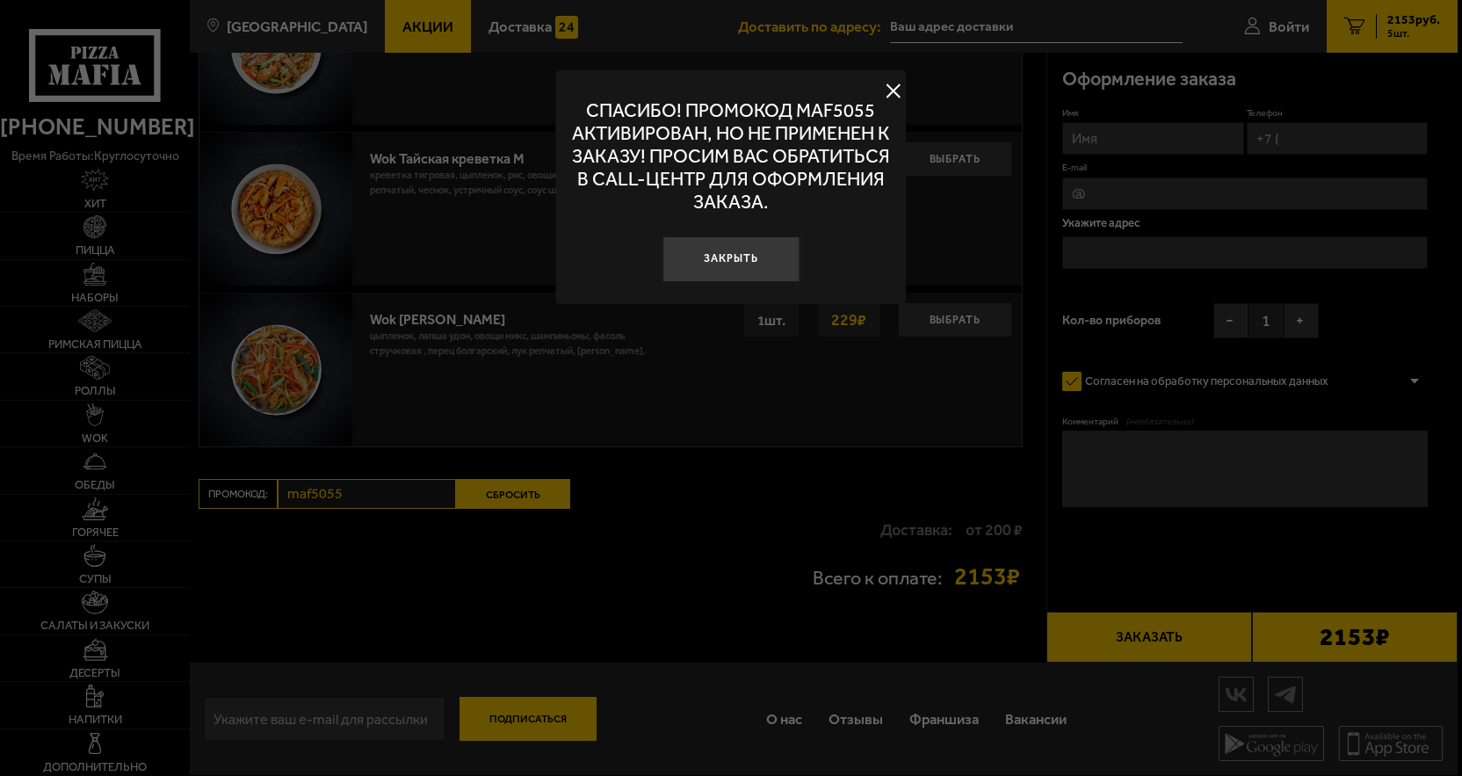
click at [891, 91] on button at bounding box center [894, 90] width 26 height 26
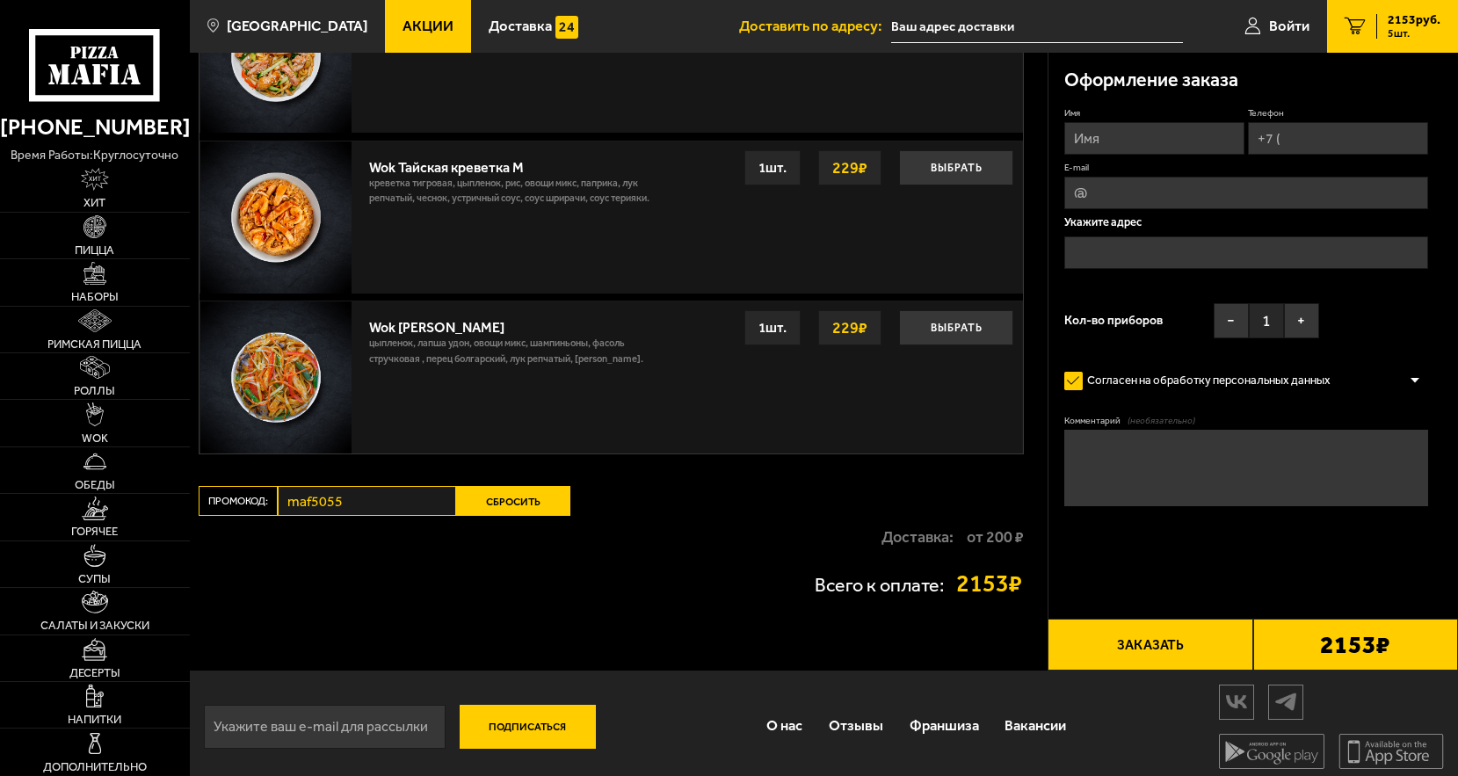
scroll to position [1933, 0]
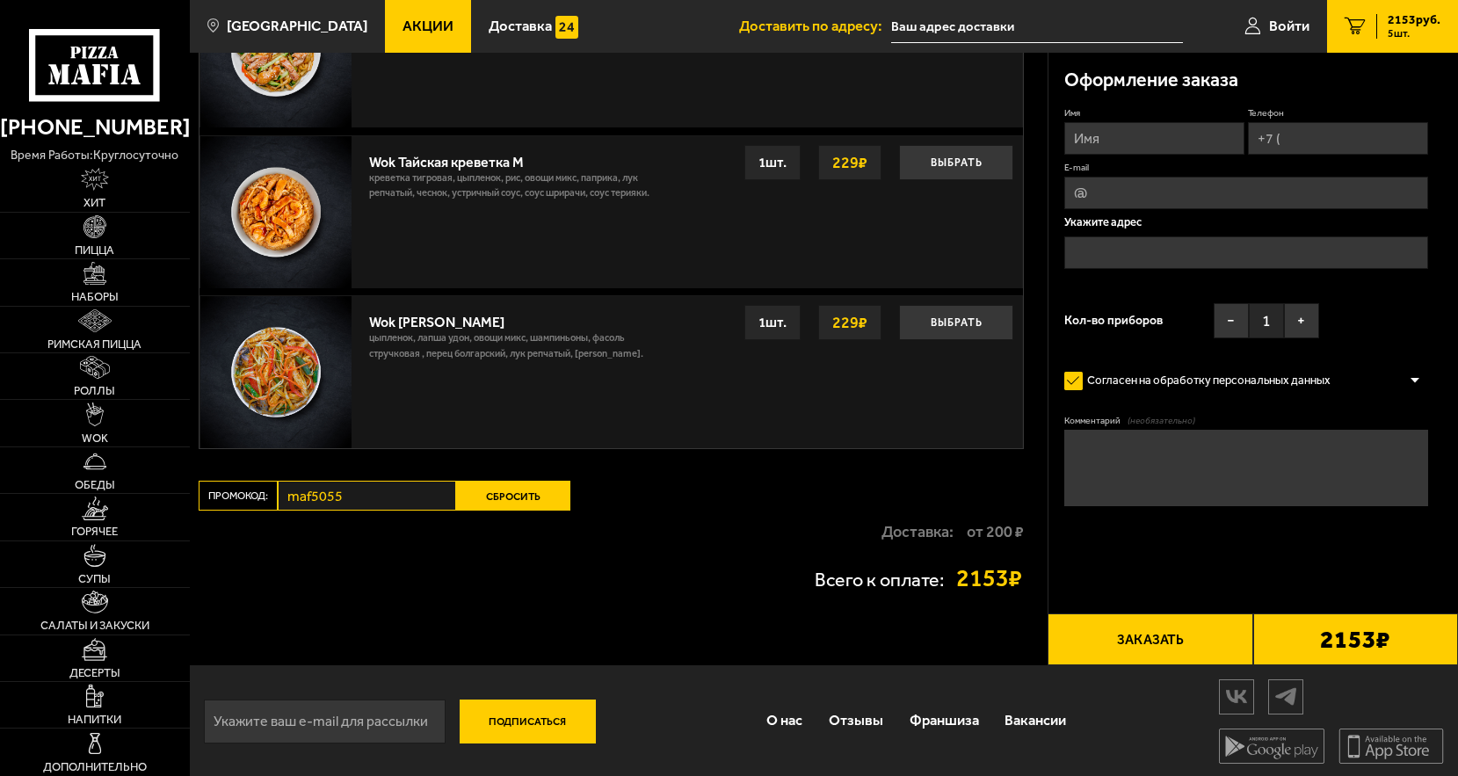
click at [420, 32] on span "Акции" at bounding box center [427, 26] width 51 height 15
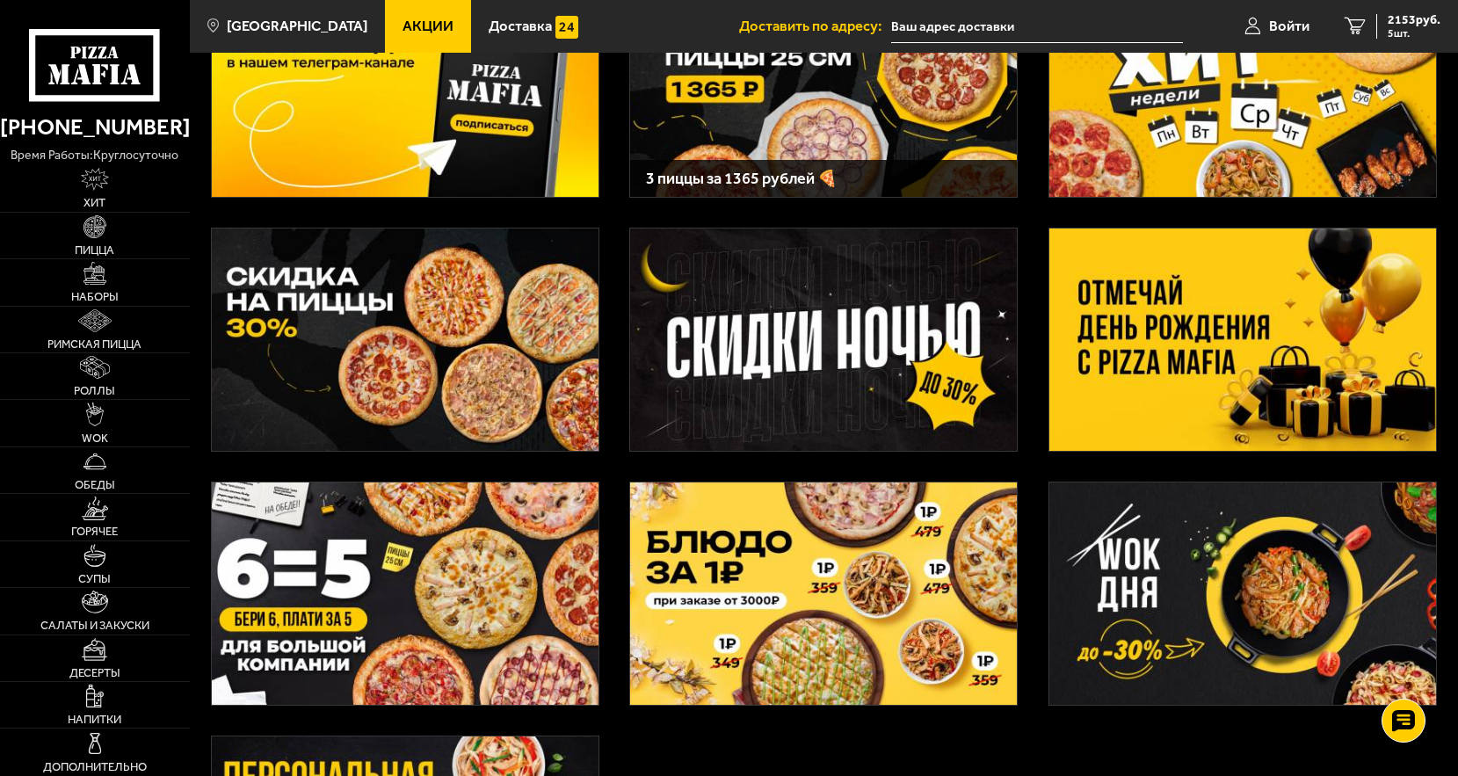
click at [422, 356] on img at bounding box center [405, 338] width 387 height 221
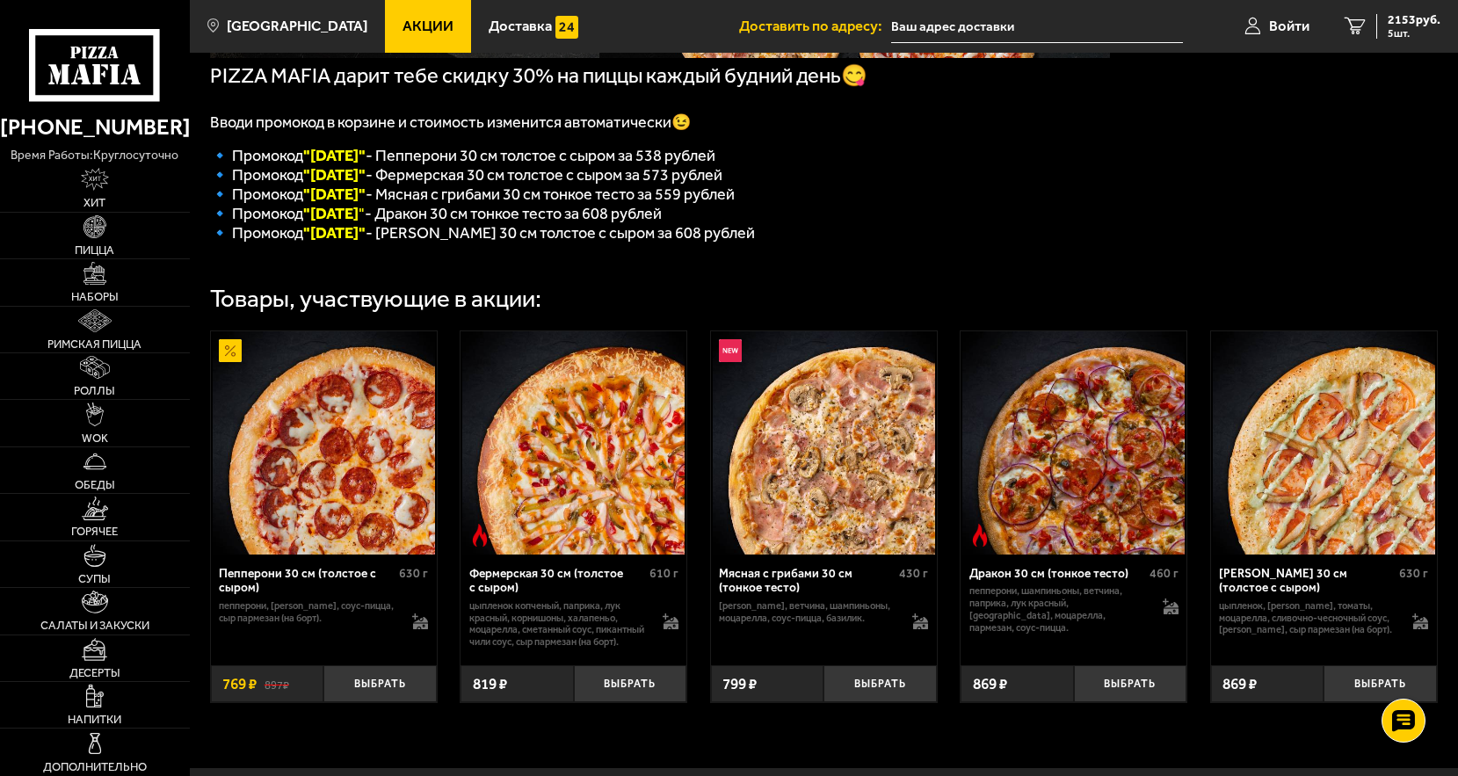
scroll to position [352, 0]
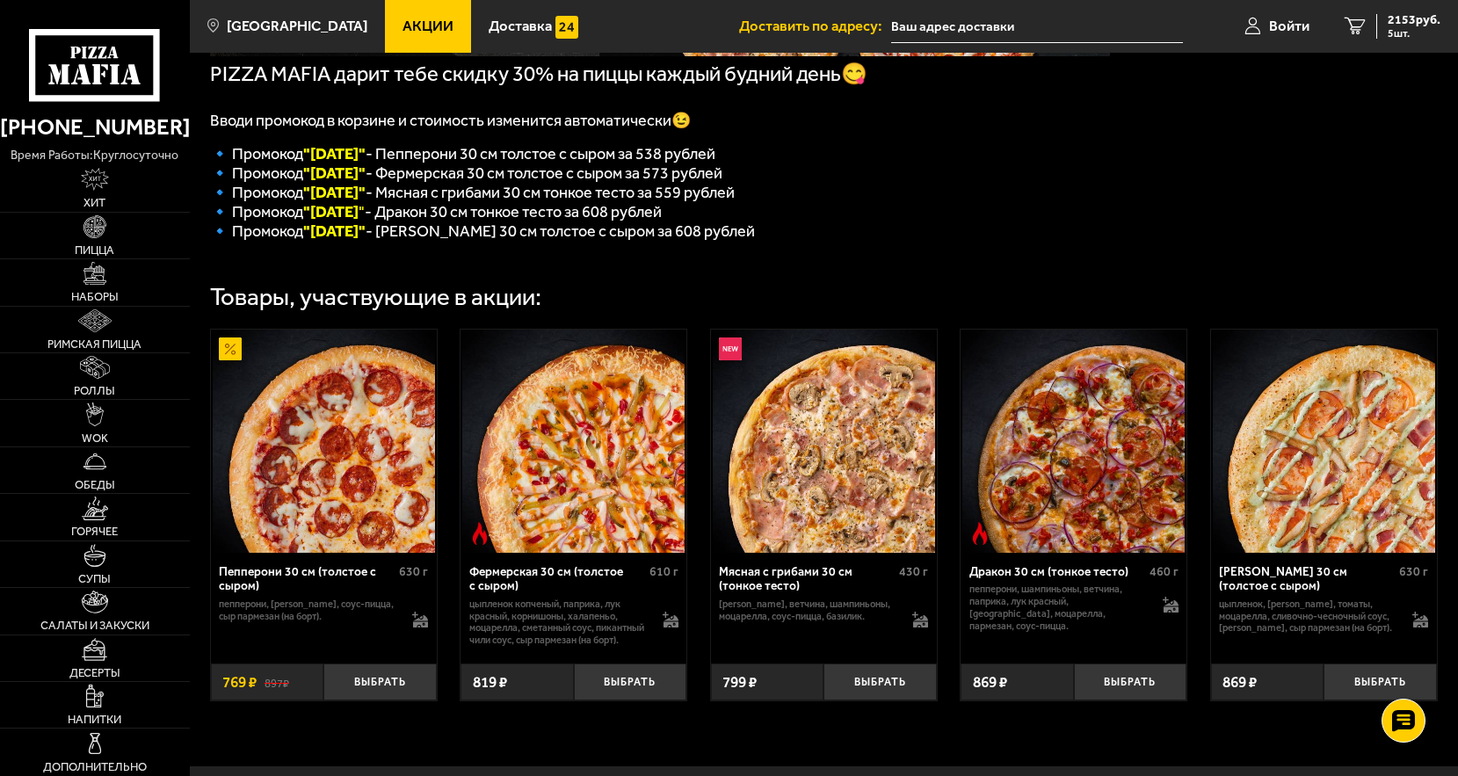
click at [564, 481] on img at bounding box center [573, 441] width 222 height 222
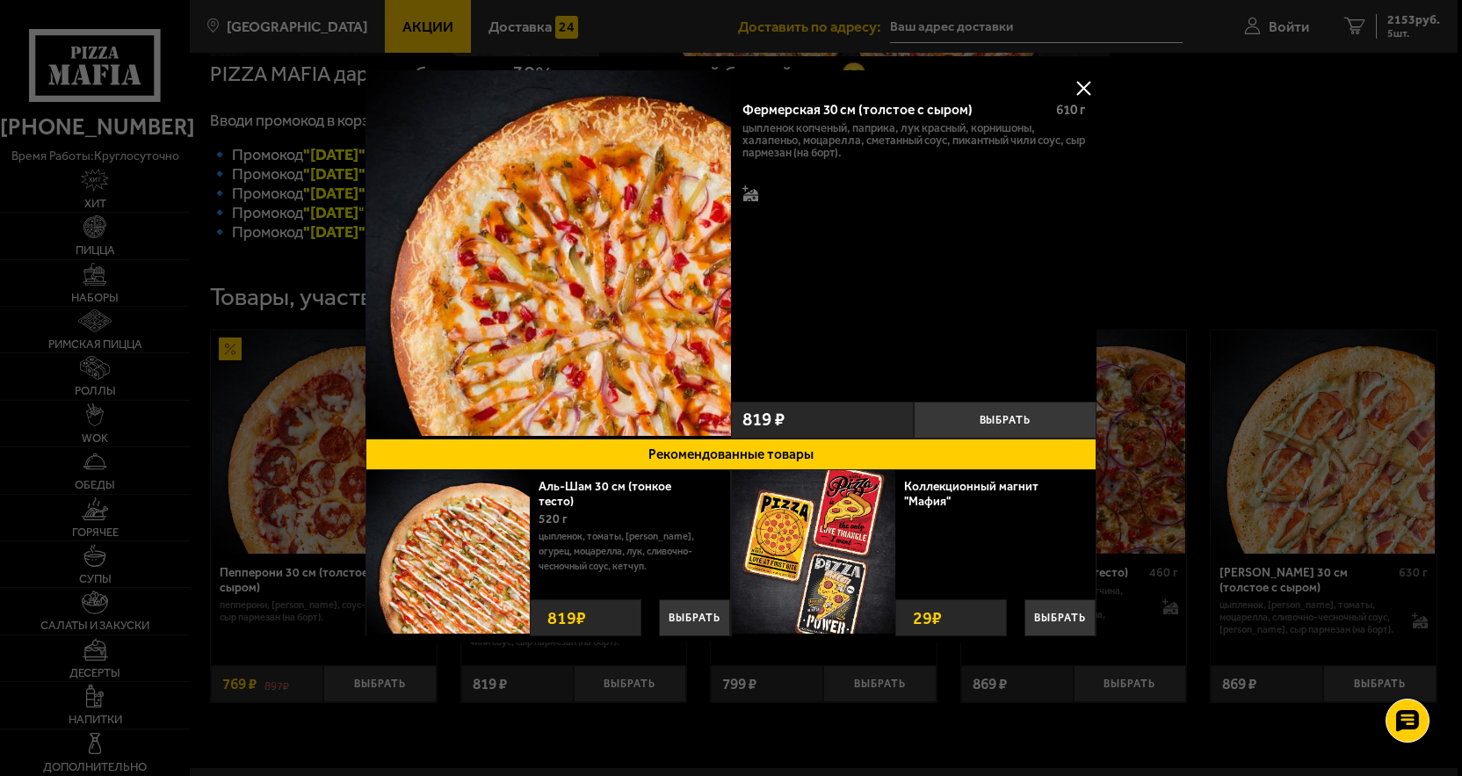
click at [954, 221] on div "Фермерская 30 см (толстое с сыром) 610 г цыпленок копченый, паприка, лук красны…" at bounding box center [914, 241] width 366 height 306
click at [1091, 86] on button at bounding box center [1083, 88] width 26 height 26
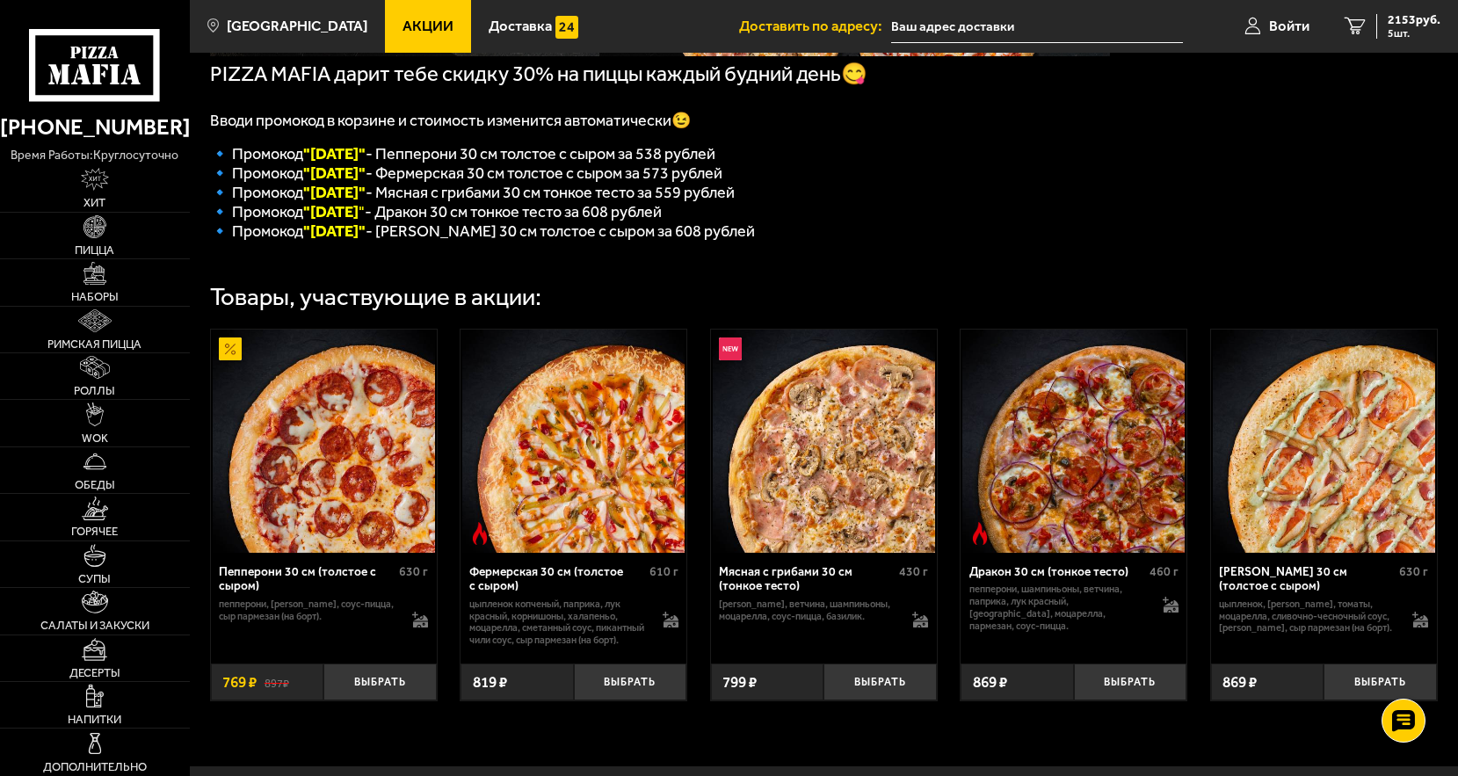
click at [545, 474] on img at bounding box center [573, 441] width 222 height 222
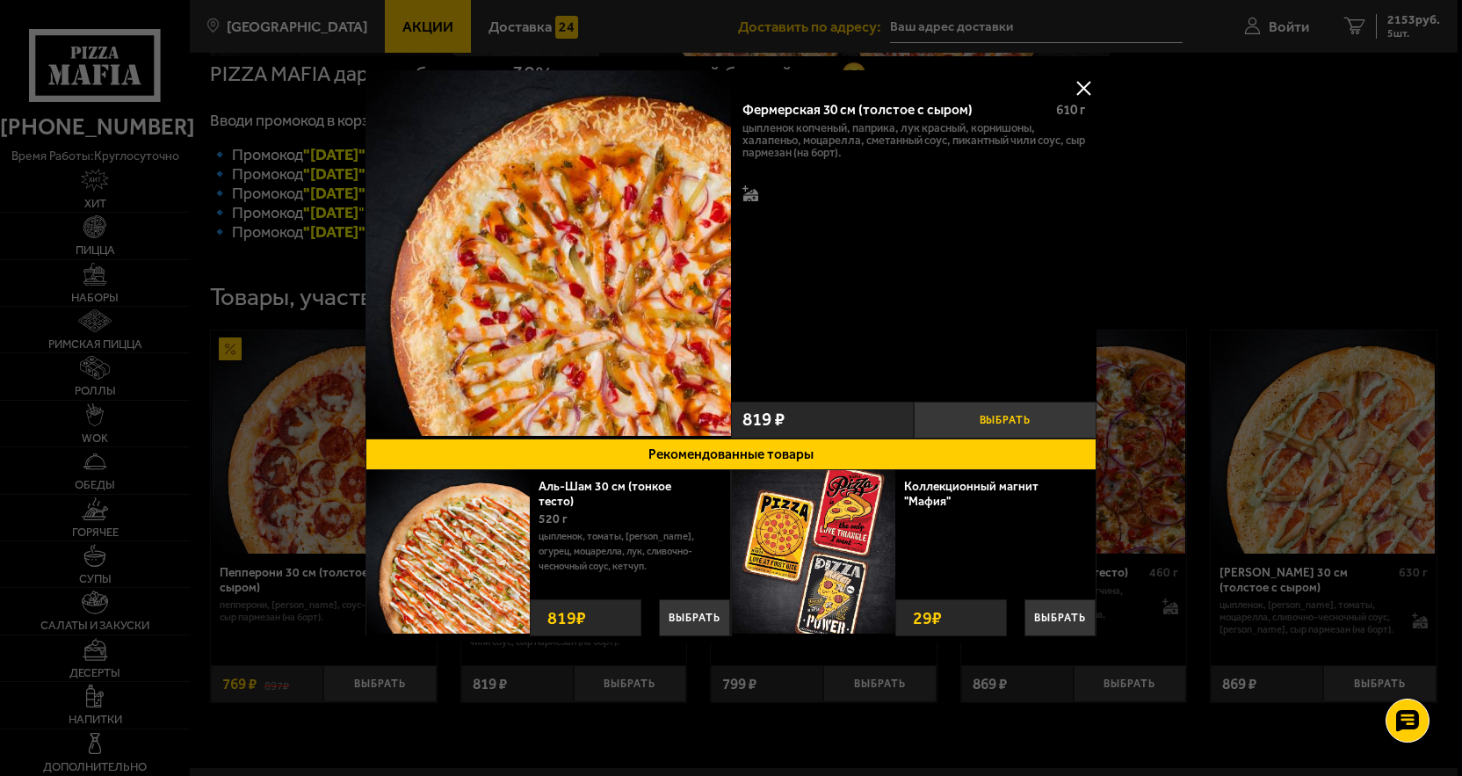
drag, startPoint x: 1021, startPoint y: 417, endPoint x: 1001, endPoint y: 409, distance: 21.7
click at [1020, 417] on button "Выбрать" at bounding box center [1005, 420] width 183 height 37
click at [1095, 89] on button at bounding box center [1083, 88] width 26 height 26
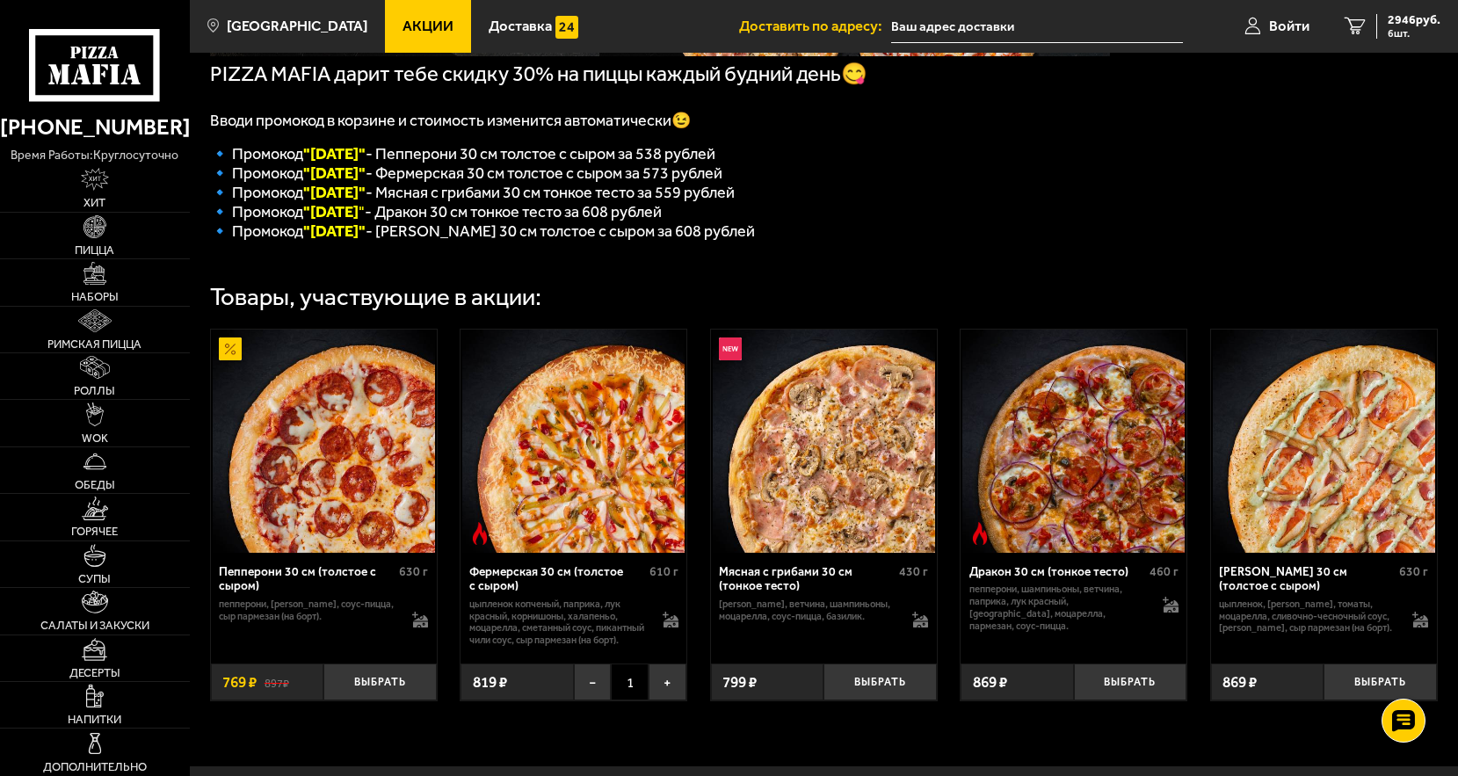
drag, startPoint x: 380, startPoint y: 184, endPoint x: 382, endPoint y: 192, distance: 9.2
click at [363, 183] on font ""[DATE]"" at bounding box center [334, 172] width 62 height 19
click at [382, 197] on span "🔹 Промокод "[DATE]" - Мясная с грибами 30 см тонкое тесто за 559 рублей" at bounding box center [472, 192] width 525 height 19
click at [366, 183] on font ""[DATE]"" at bounding box center [334, 172] width 62 height 19
drag, startPoint x: 384, startPoint y: 180, endPoint x: 308, endPoint y: 180, distance: 76.5
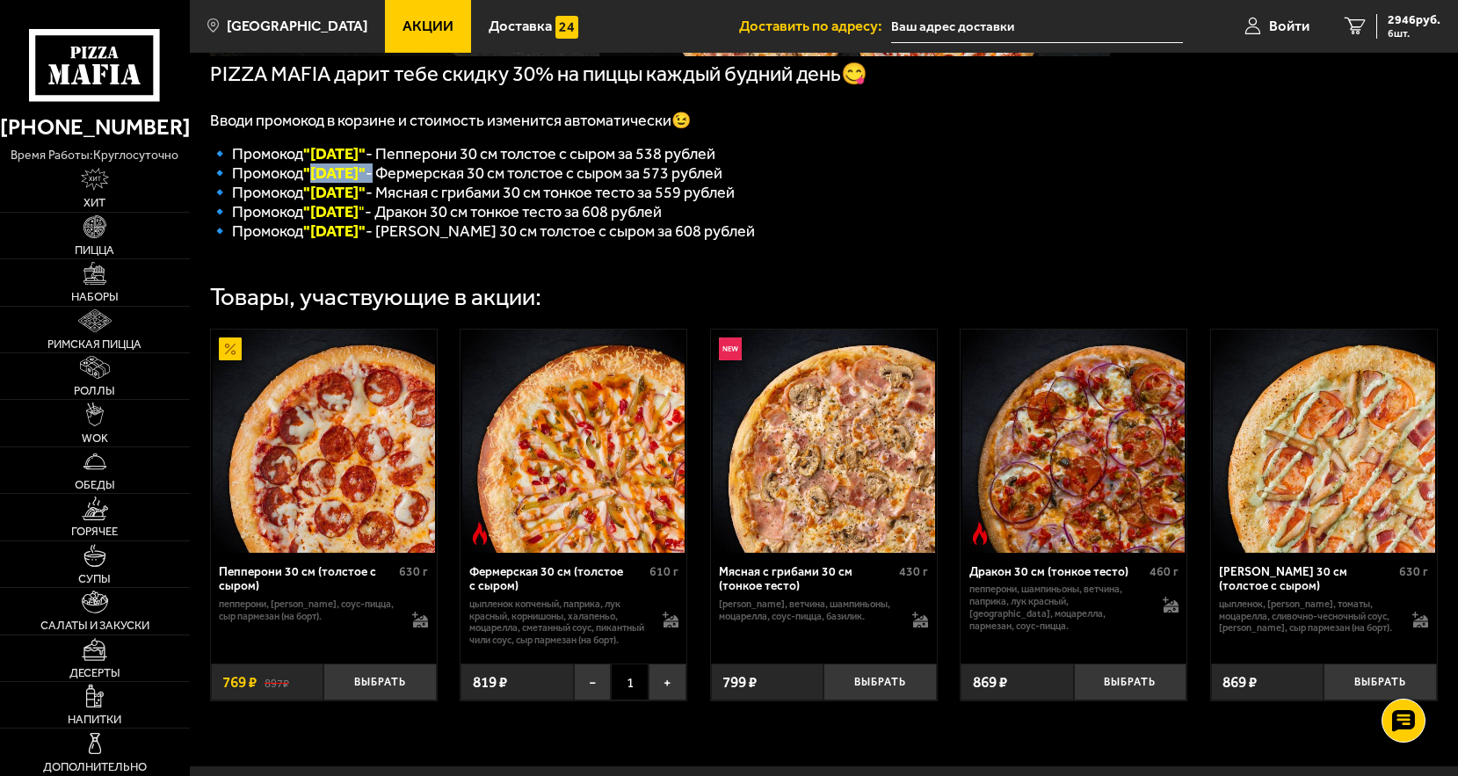
click at [308, 180] on span "🔹 Промокод "[DATE]" - Фермерская 30 см толстое с сыром за 573 рублей" at bounding box center [466, 172] width 512 height 19
copy span ""[DATE]""
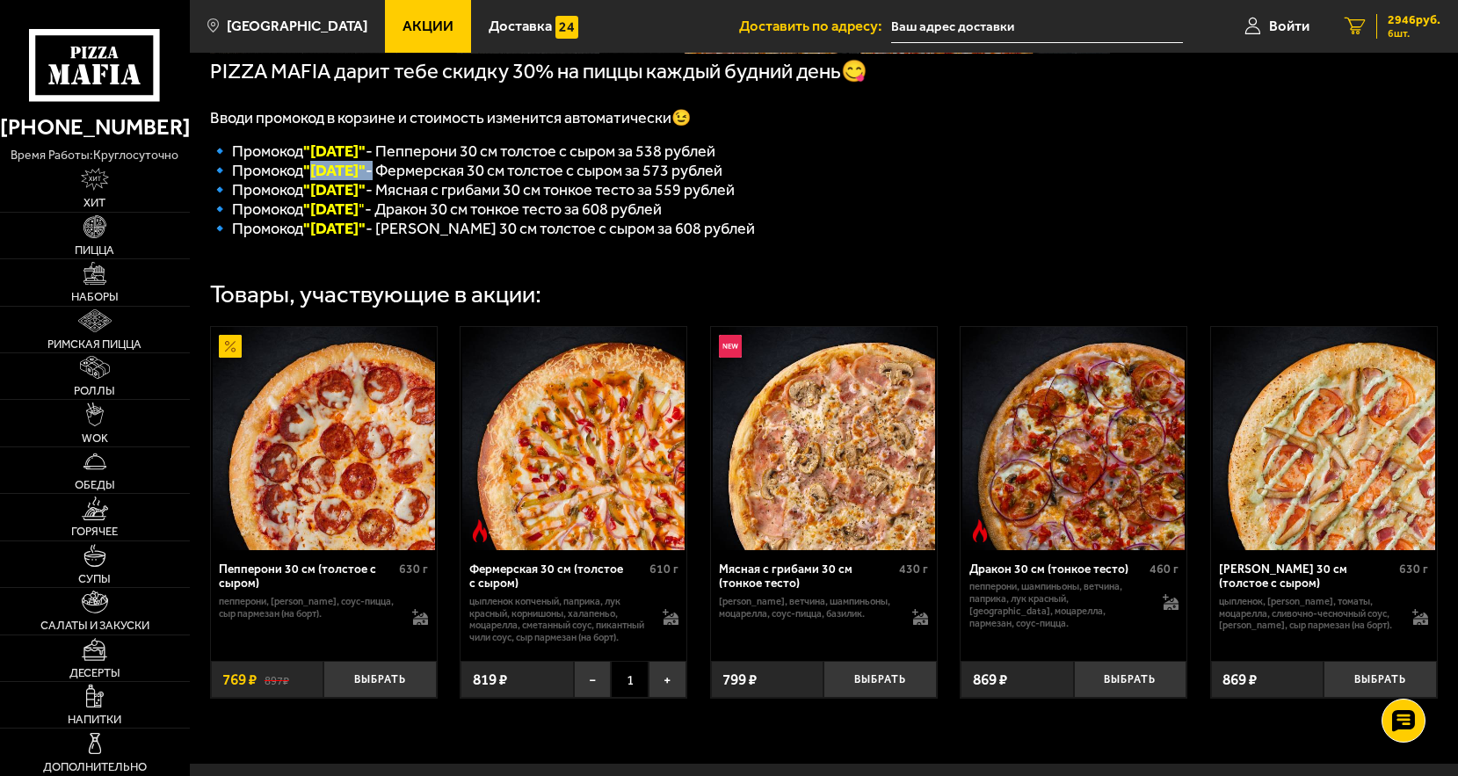
scroll to position [220, 0]
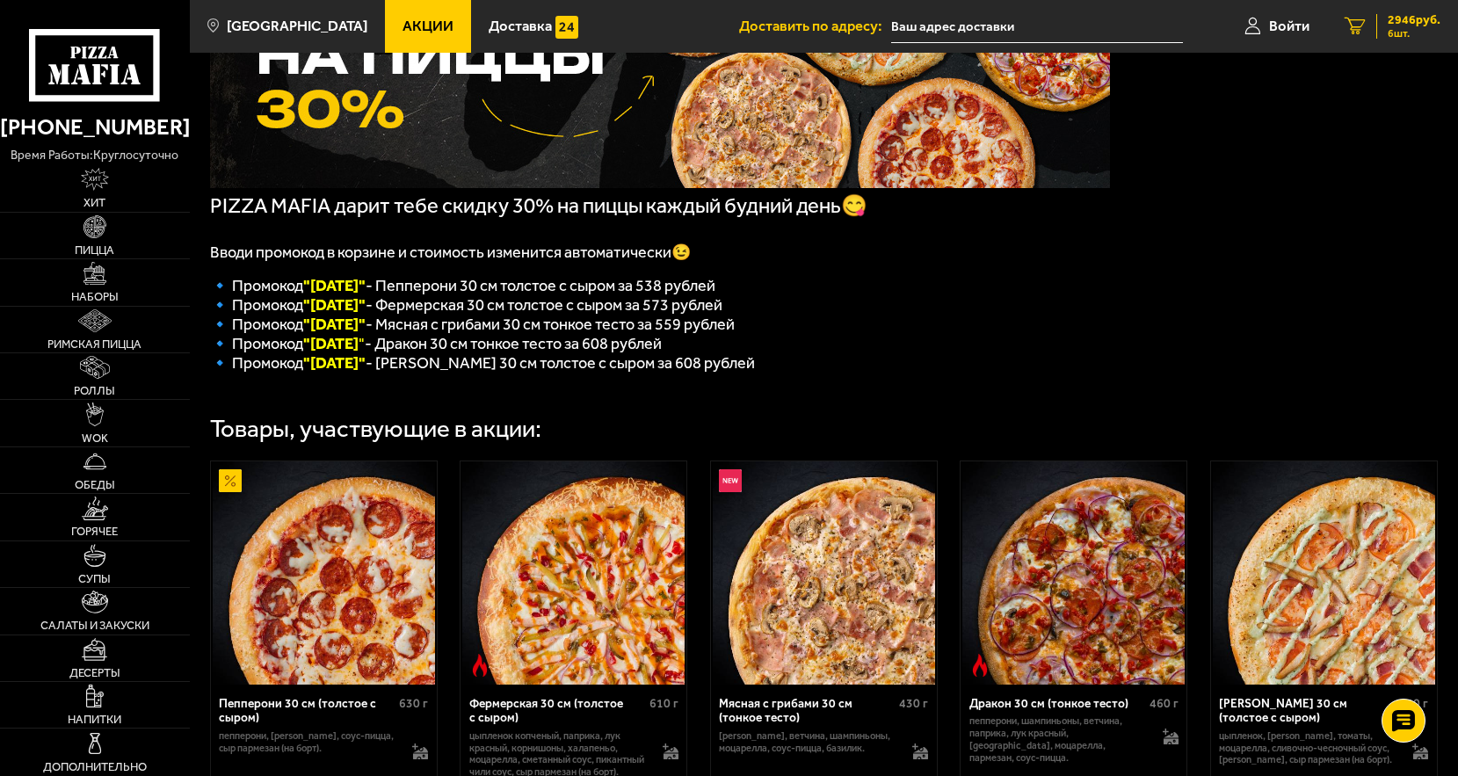
click at [1421, 27] on div "2946 руб. 6 шт." at bounding box center [1408, 26] width 64 height 25
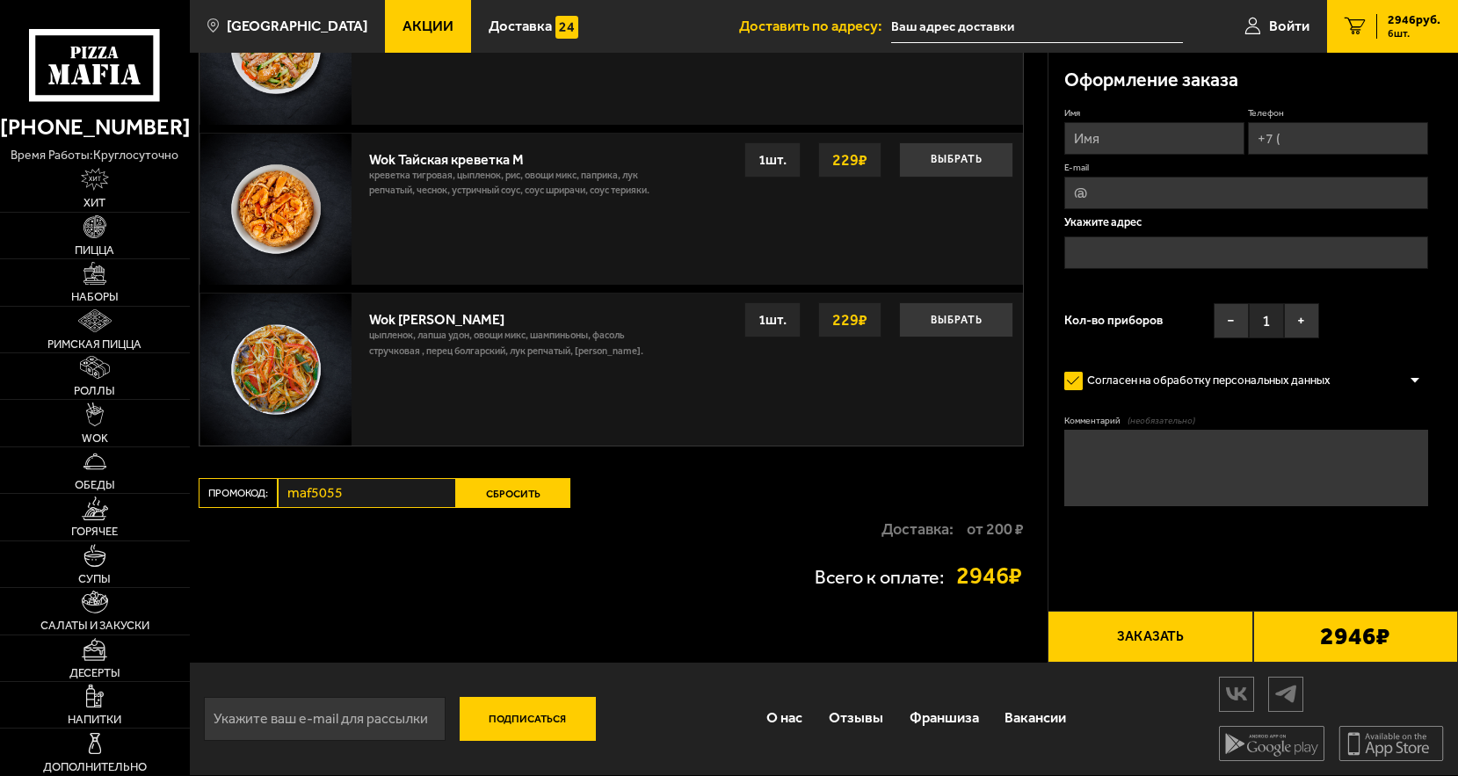
scroll to position [2105, 0]
click at [494, 491] on button "Сбросить" at bounding box center [513, 493] width 114 height 30
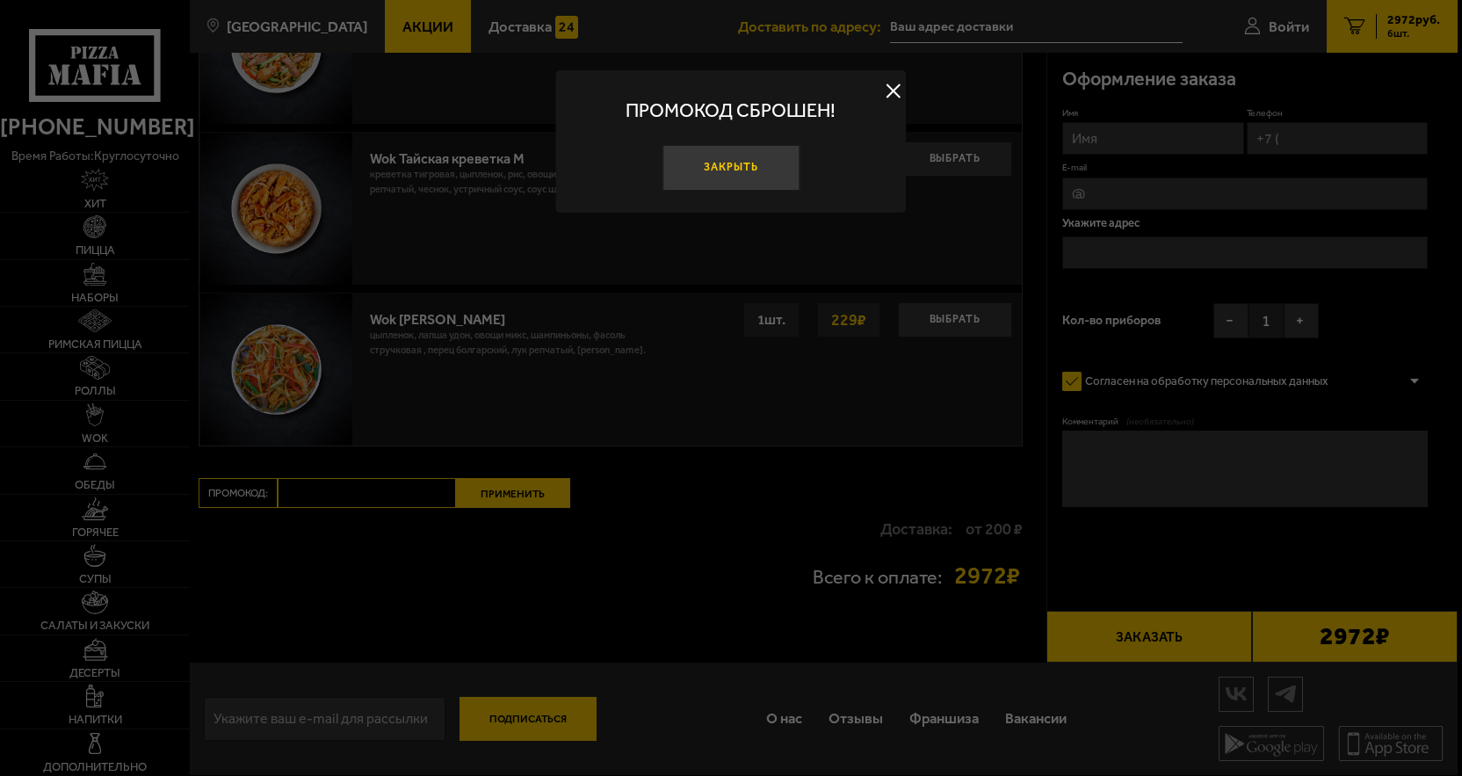
drag, startPoint x: 764, startPoint y: 168, endPoint x: 690, endPoint y: 213, distance: 86.4
click at [763, 168] on button "Закрыть" at bounding box center [731, 168] width 137 height 46
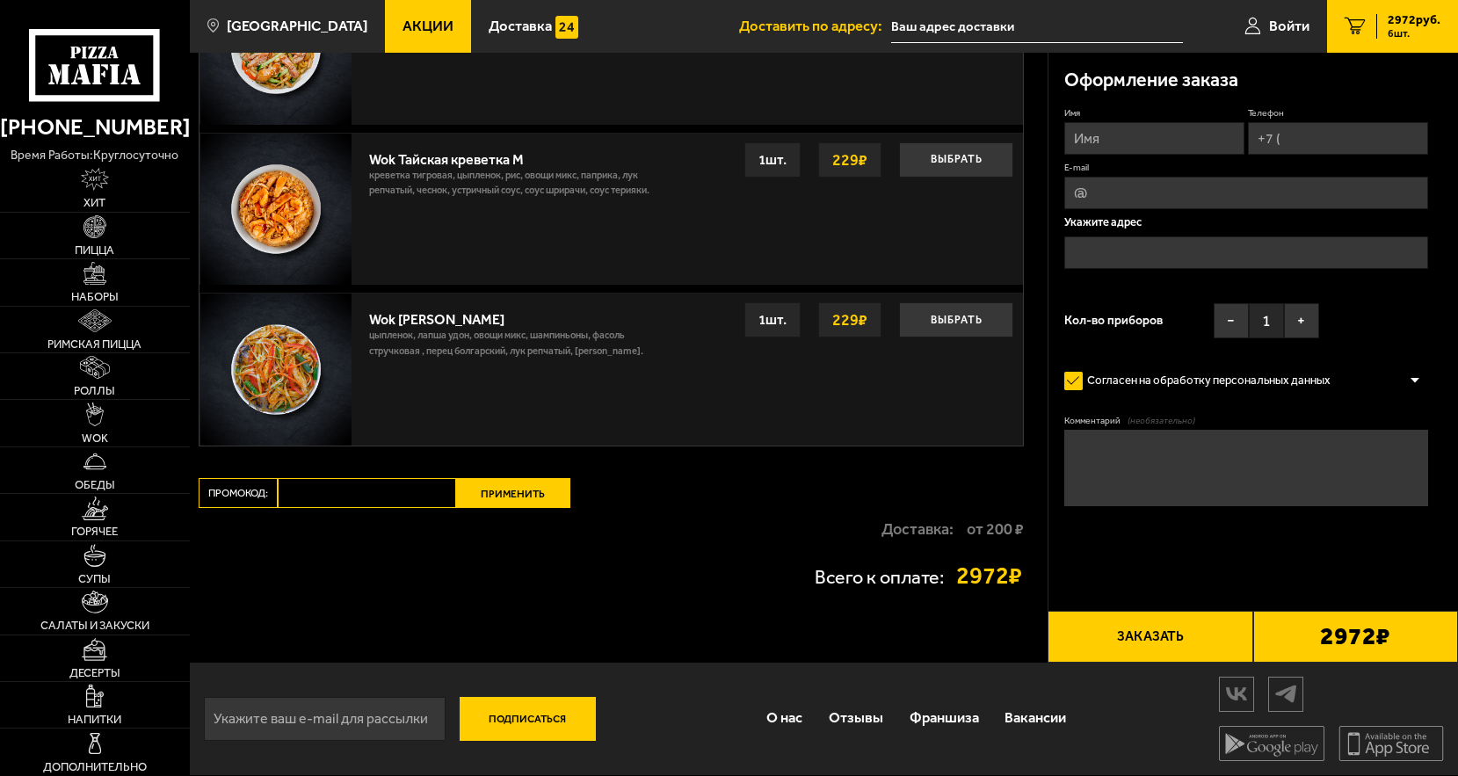
click at [334, 493] on input "Промокод:" at bounding box center [367, 493] width 178 height 30
paste input ""[DATE]""
type input ""[DATE]""
click at [501, 494] on button "Применить" at bounding box center [513, 493] width 114 height 30
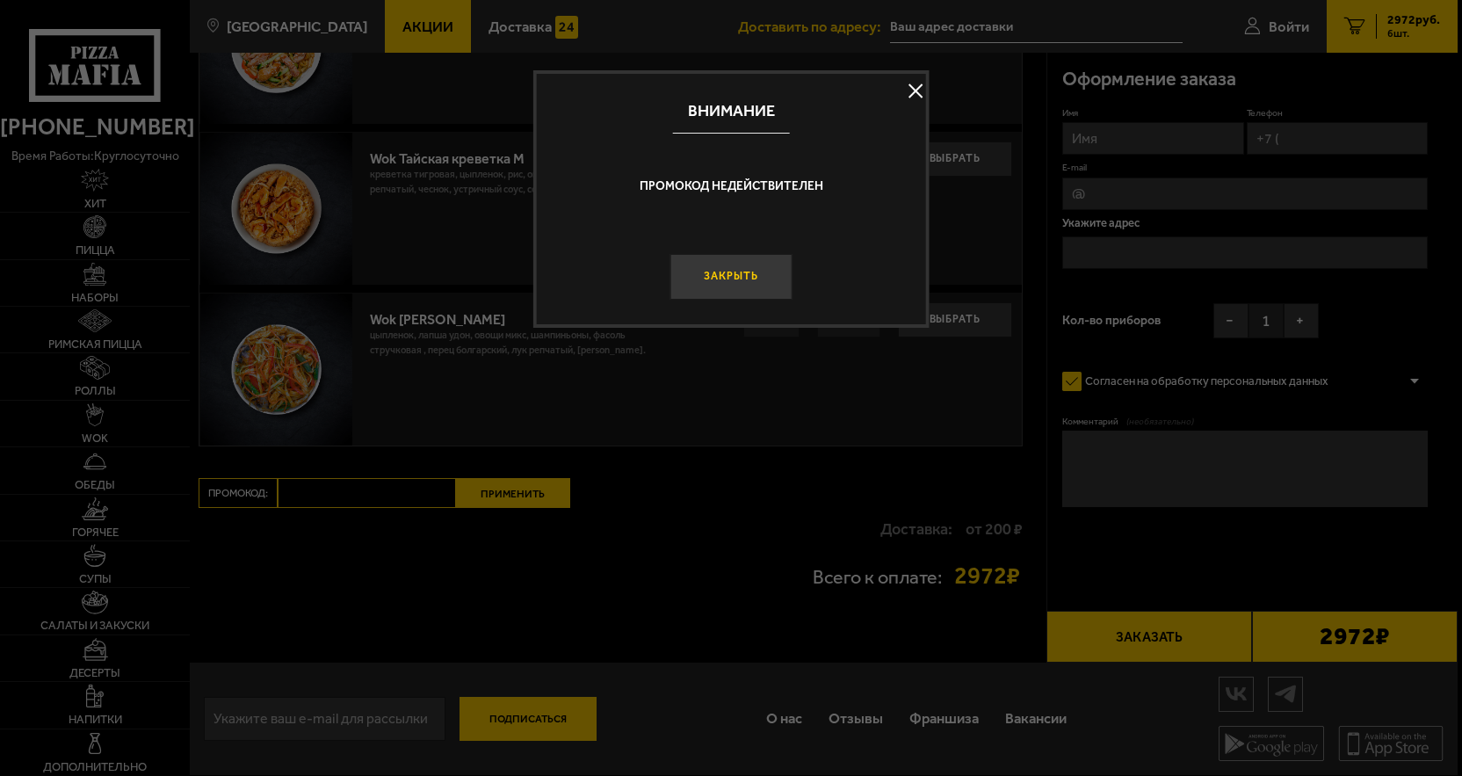
click at [753, 272] on button "Закрыть" at bounding box center [732, 277] width 122 height 46
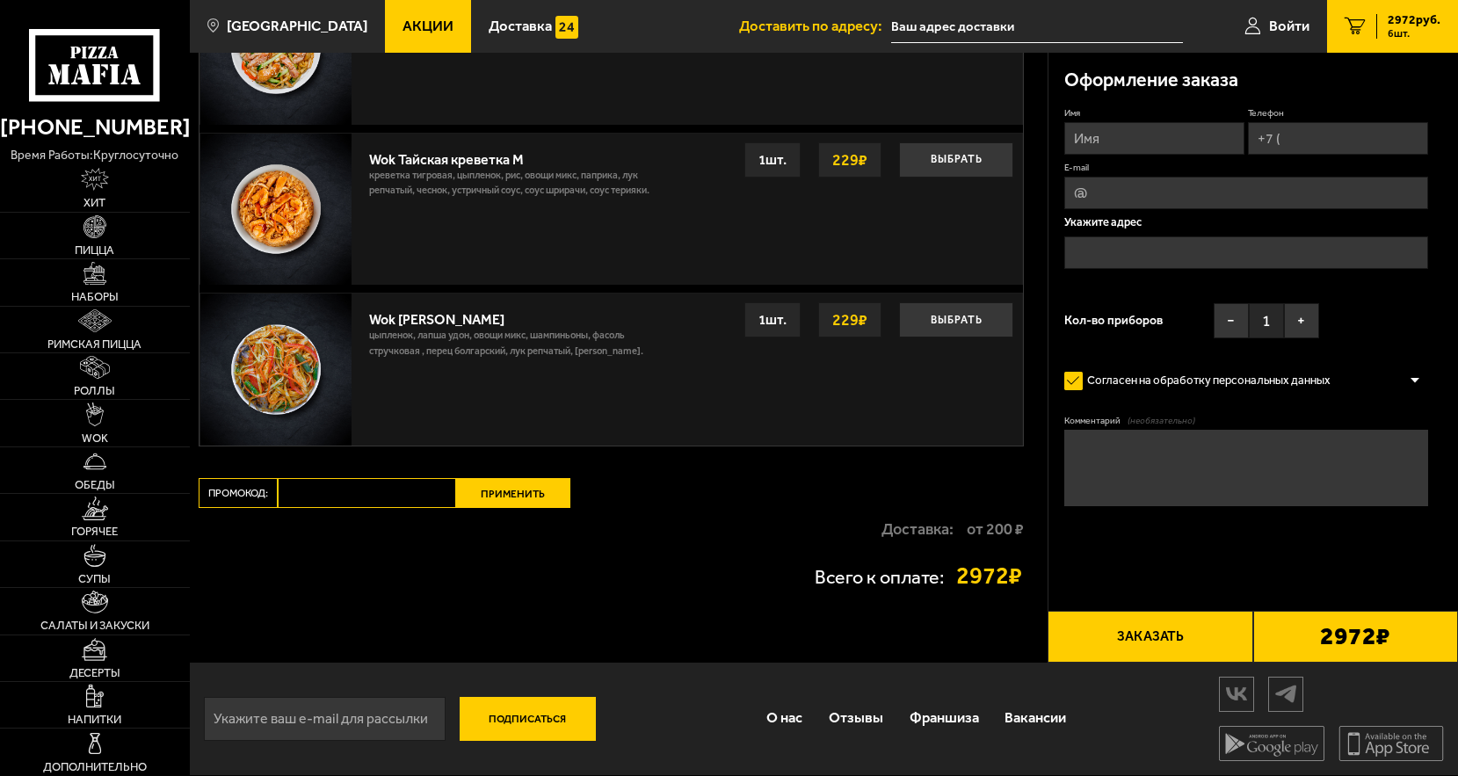
click at [355, 494] on input "Промокод:" at bounding box center [367, 493] width 178 height 30
paste input ""[DATE]""
click at [296, 493] on input ""[DATE]"" at bounding box center [367, 493] width 178 height 30
click at [380, 494] on input "[DATE]"" at bounding box center [367, 493] width 178 height 30
type input "[DATE]"
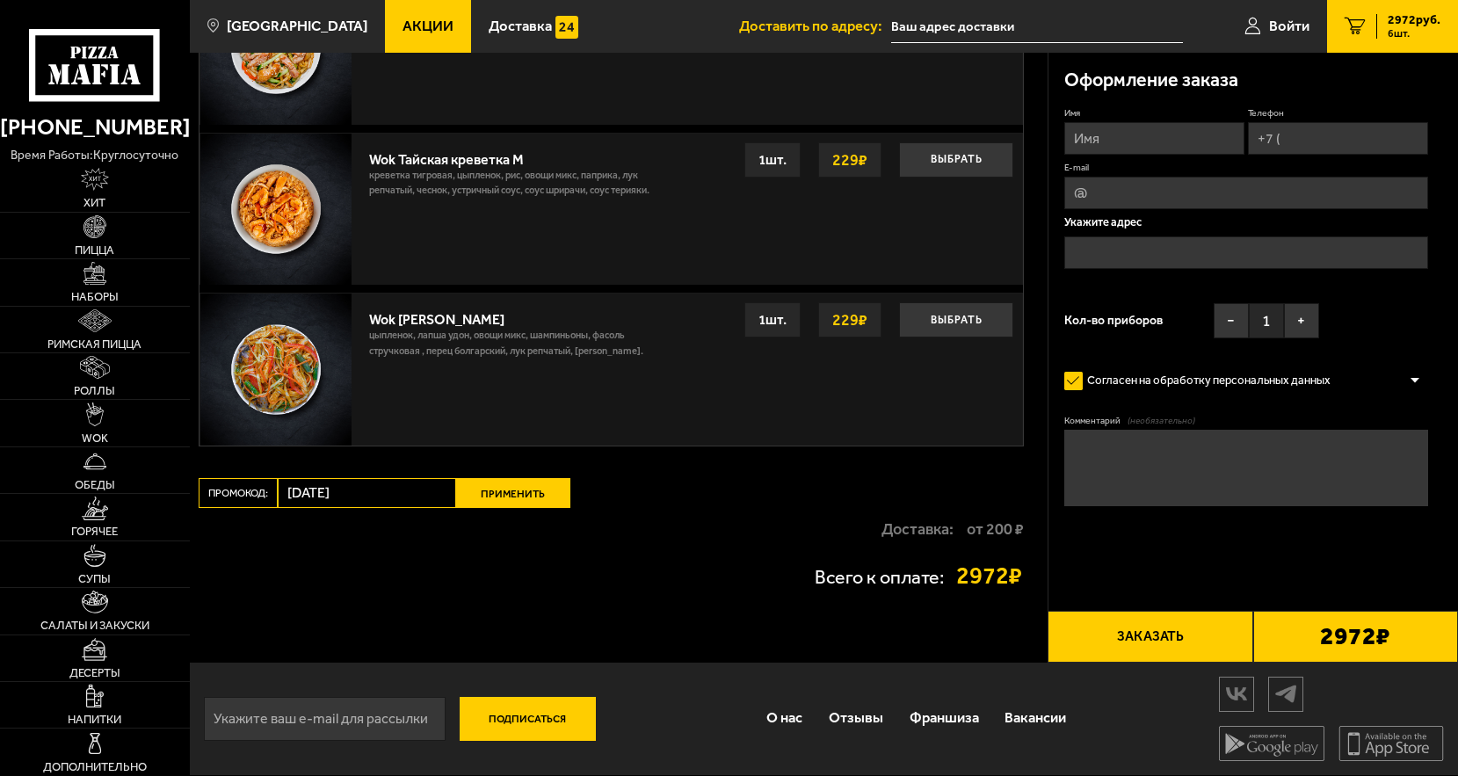
click at [490, 495] on button "Применить" at bounding box center [513, 493] width 114 height 30
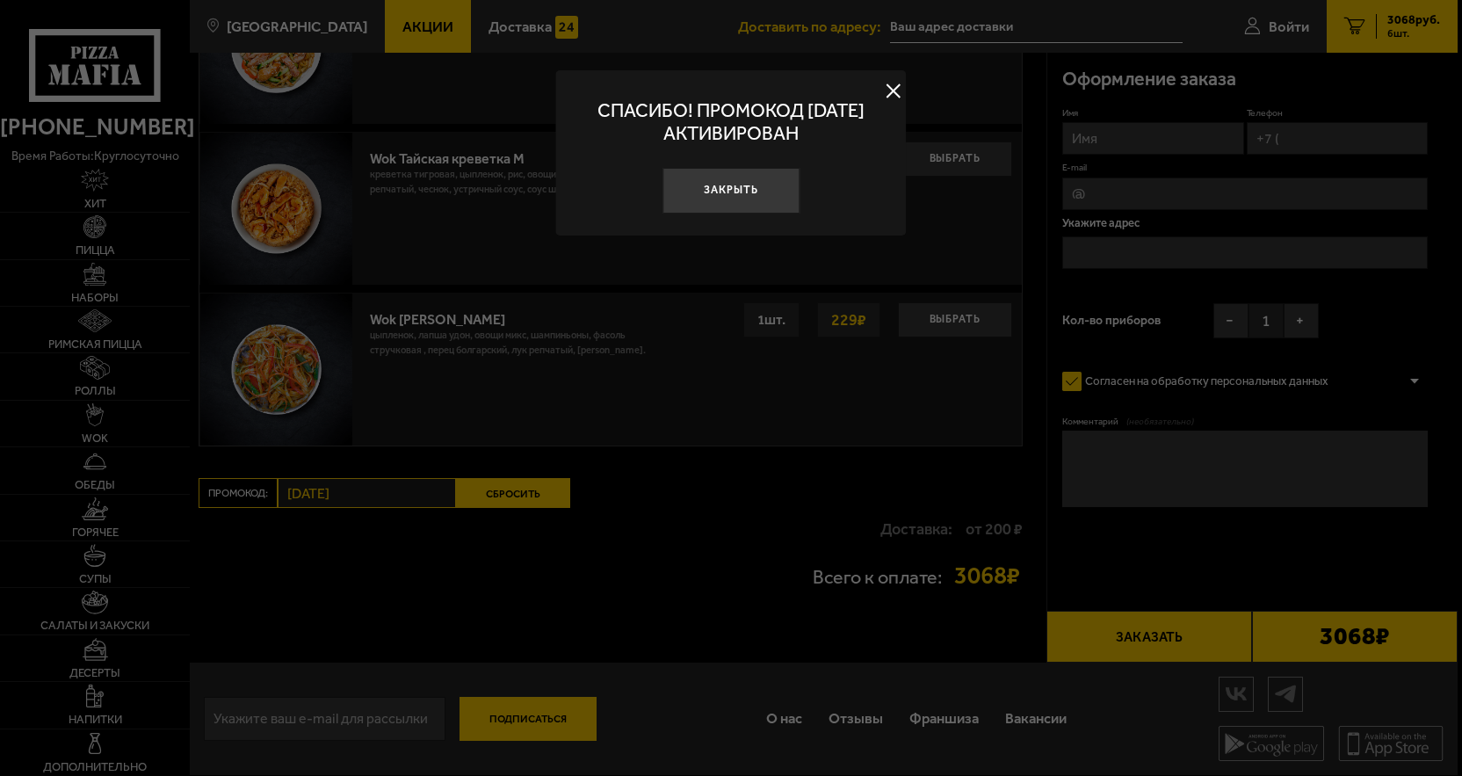
click at [907, 95] on div at bounding box center [731, 388] width 1462 height 776
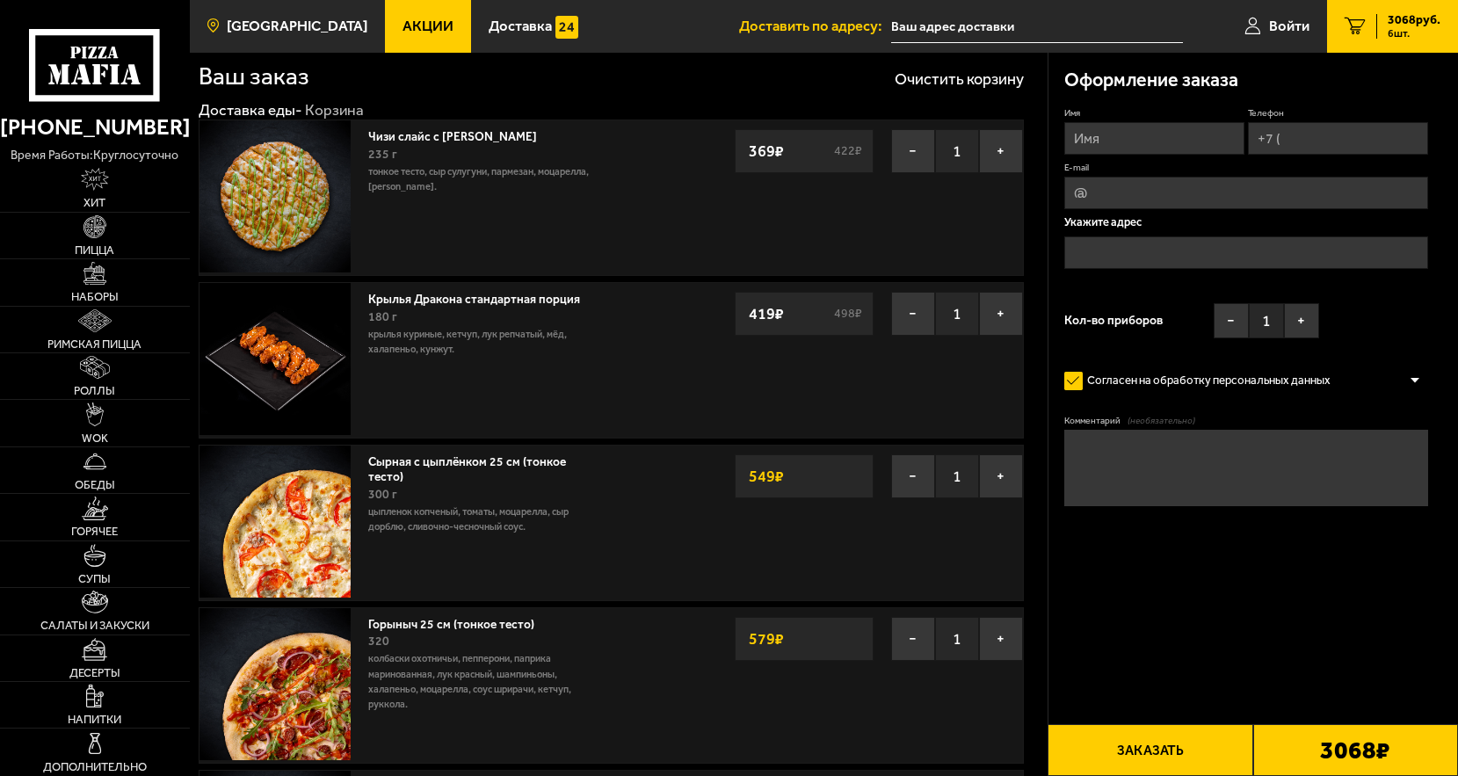
scroll to position [0, 0]
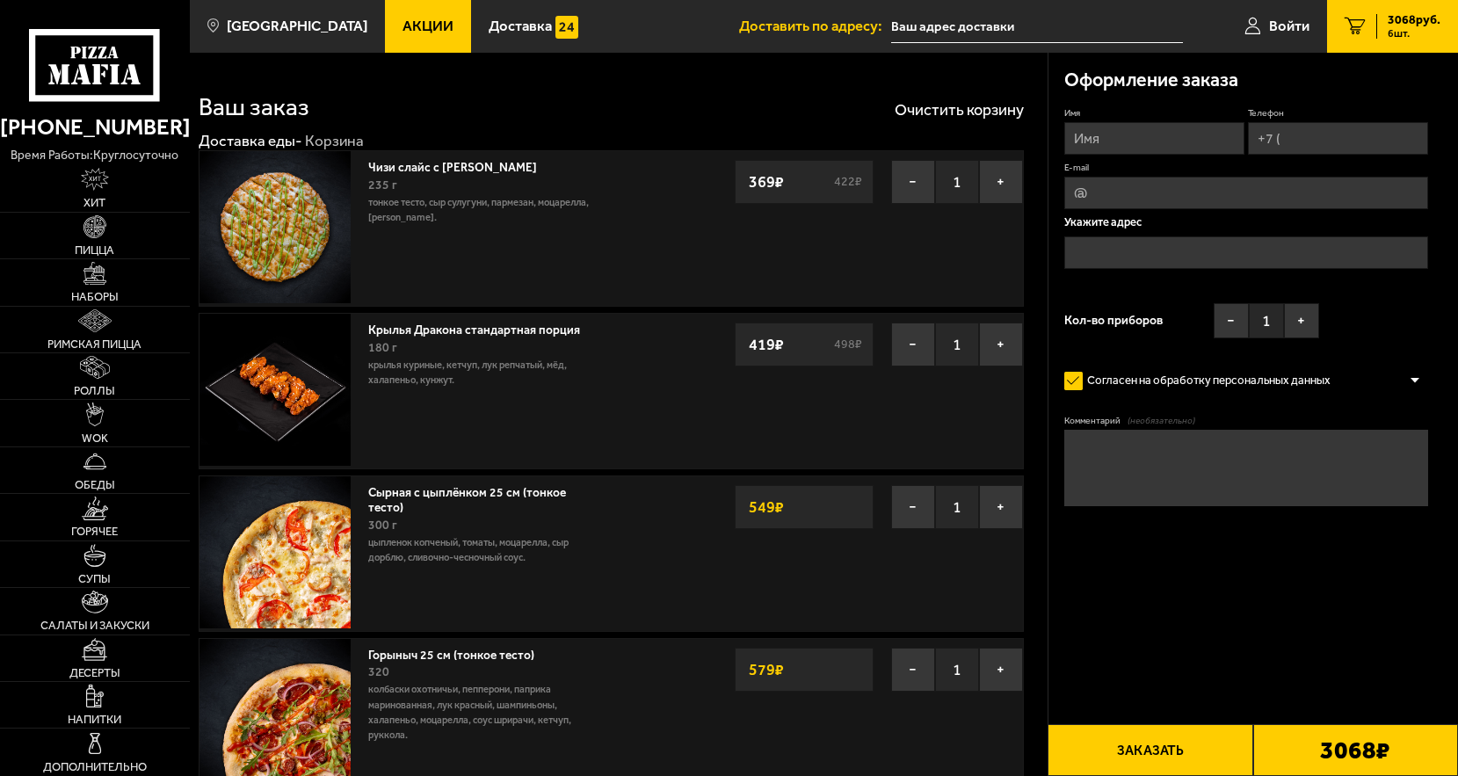
click at [415, 34] on span "Акции" at bounding box center [427, 26] width 51 height 15
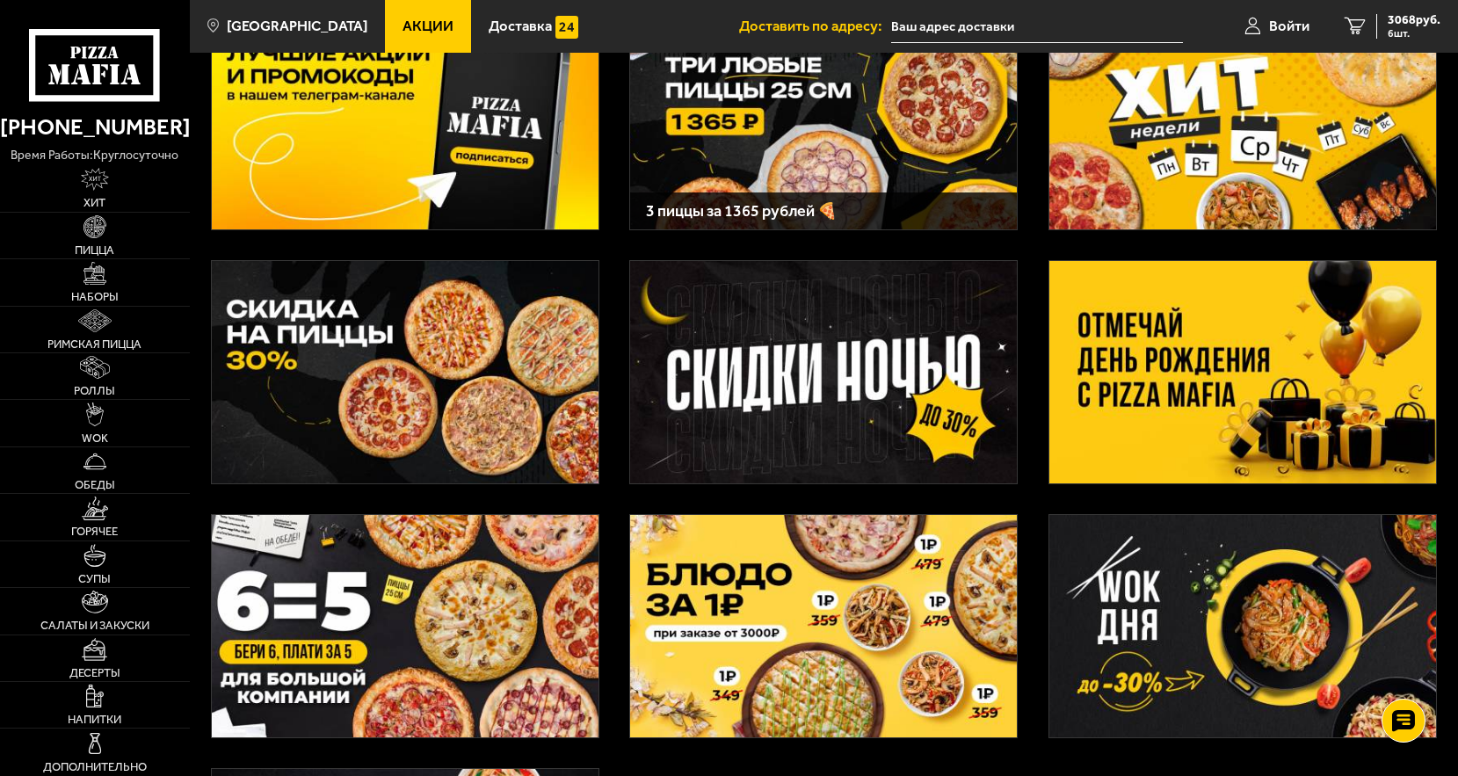
scroll to position [352, 0]
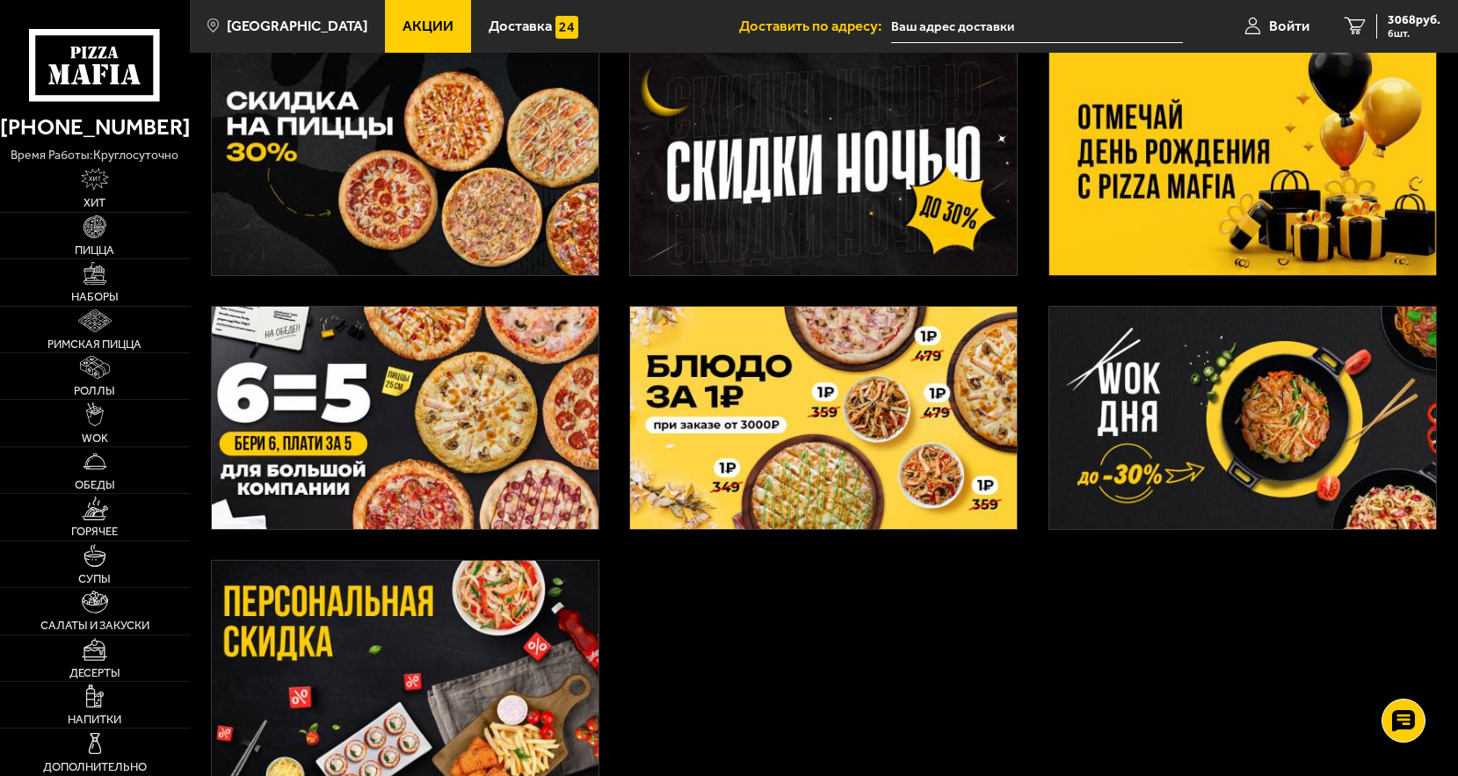
click at [407, 156] on img at bounding box center [405, 163] width 387 height 221
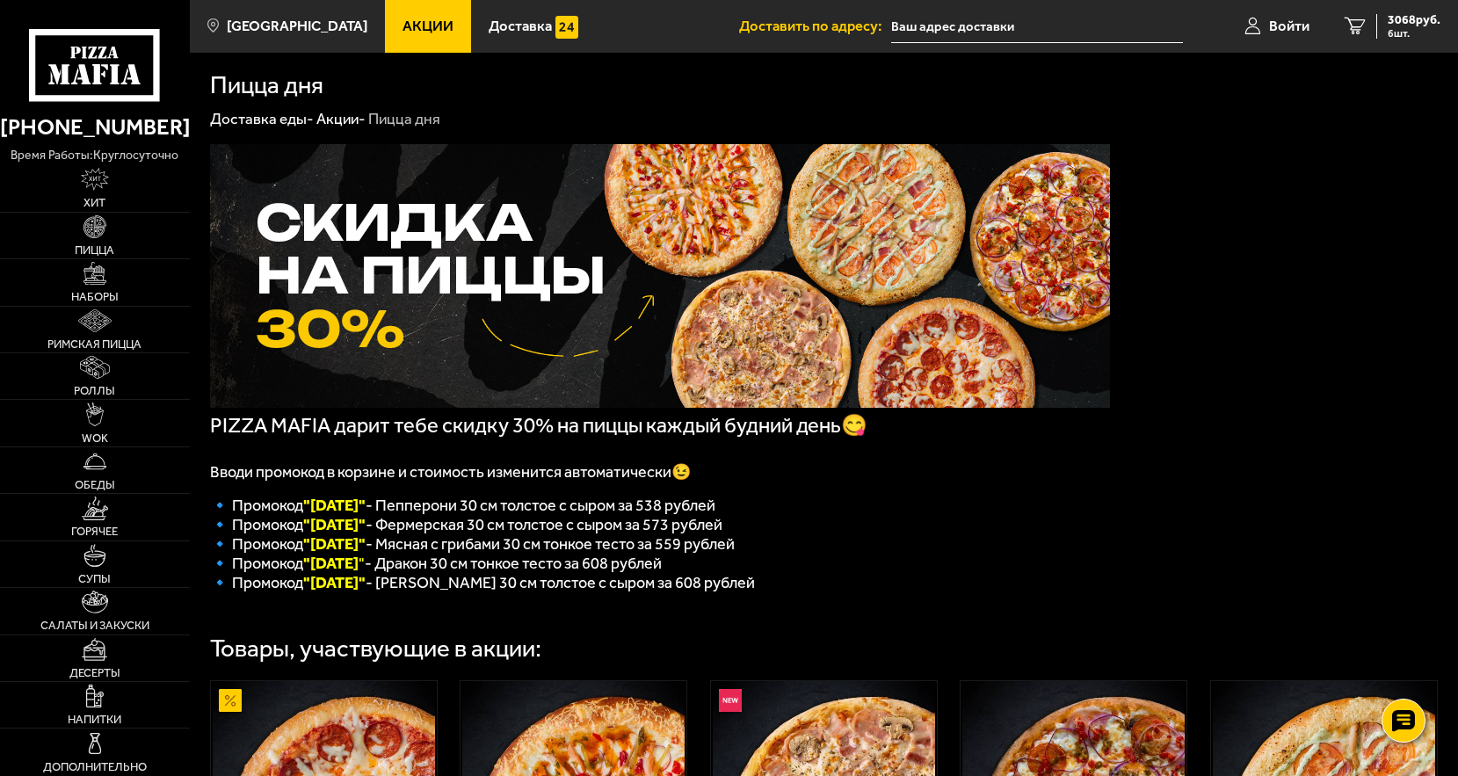
click at [1396, 462] on div "PIZZA MAFIA дарит тебе скидку 30% на пиццы каждый будний день😋 Вводи промокод в…" at bounding box center [824, 623] width 1268 height 990
